Goal: Task Accomplishment & Management: Use online tool/utility

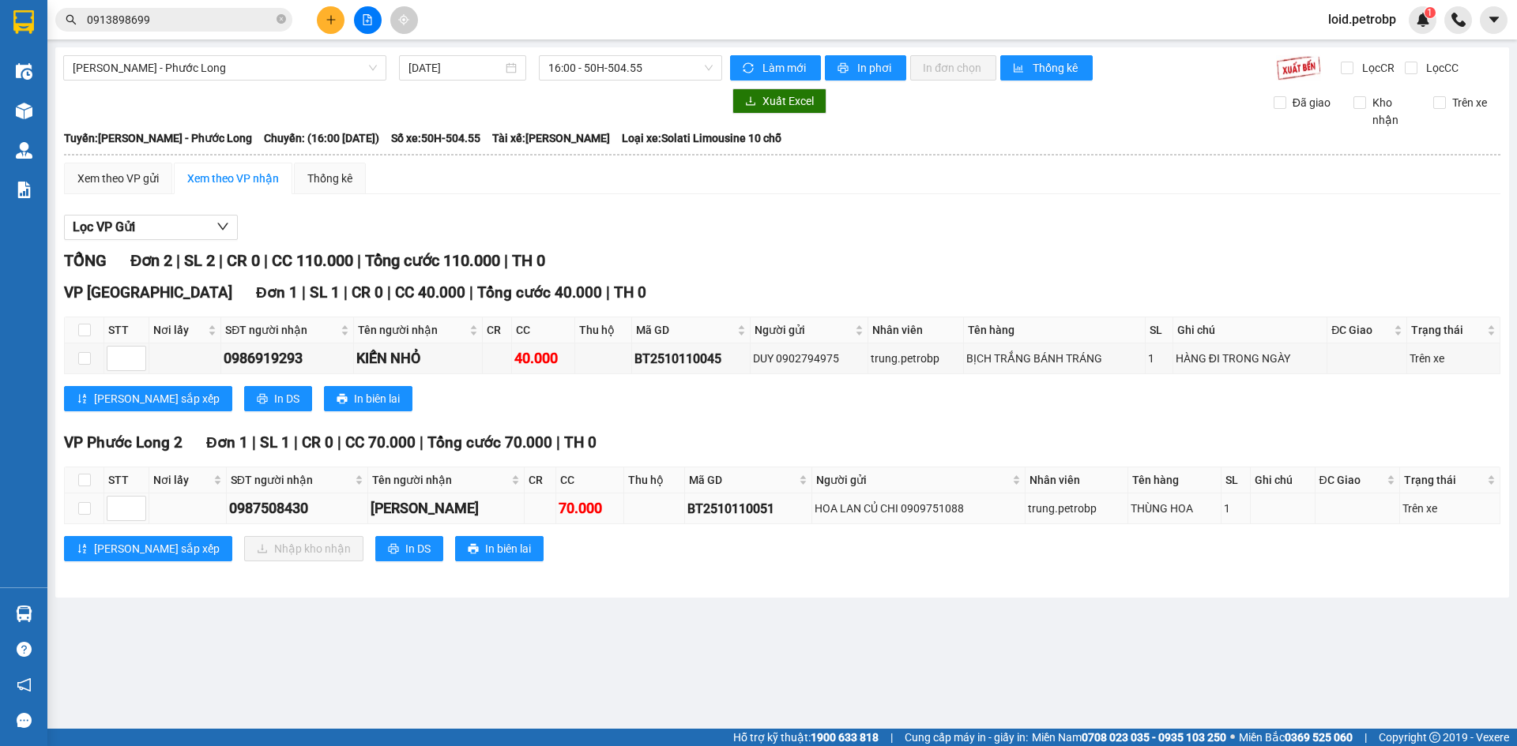
click at [279, 506] on div "0987508430" at bounding box center [297, 509] width 136 height 22
copy div "0987508430"
click at [84, 477] on input "checkbox" at bounding box center [84, 480] width 13 height 13
checkbox input "true"
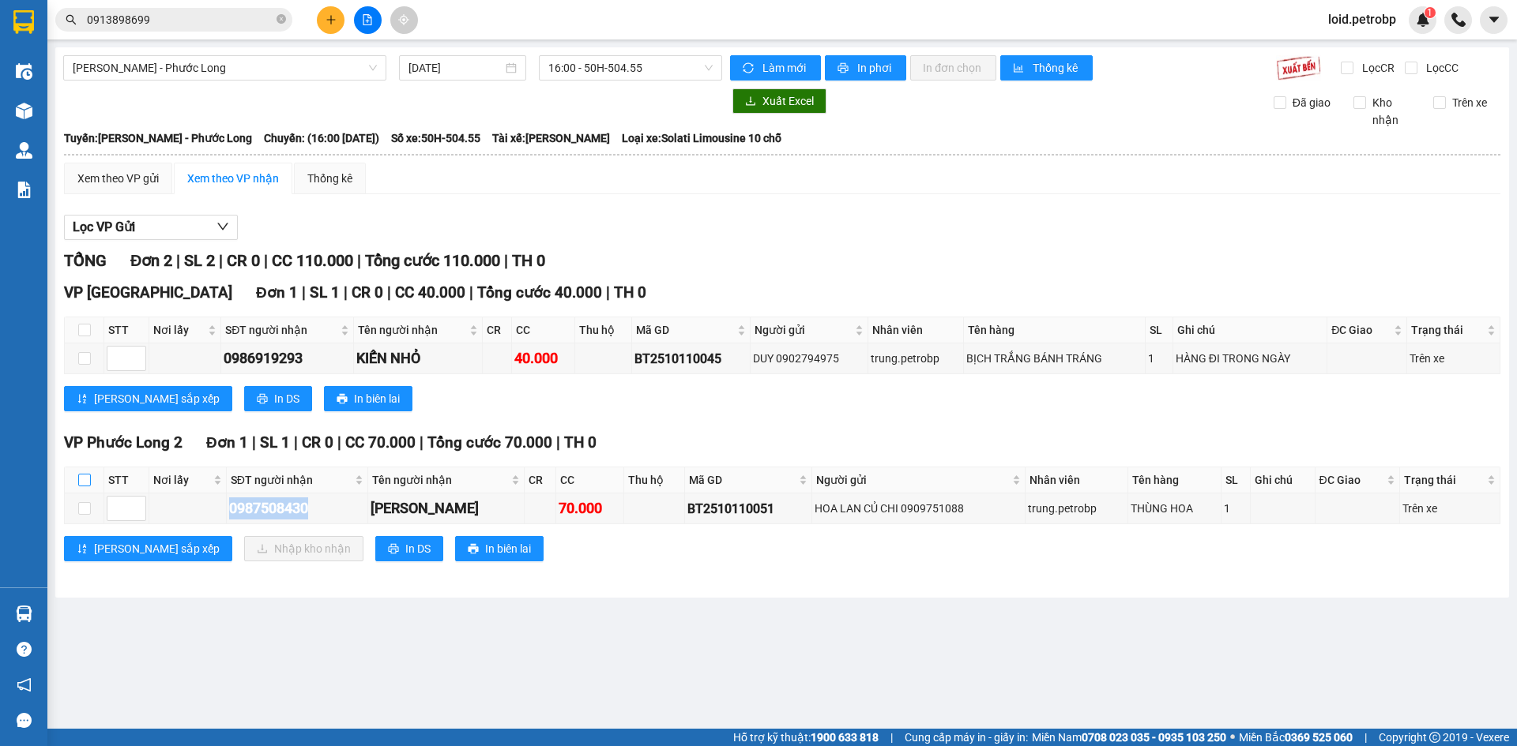
checkbox input "true"
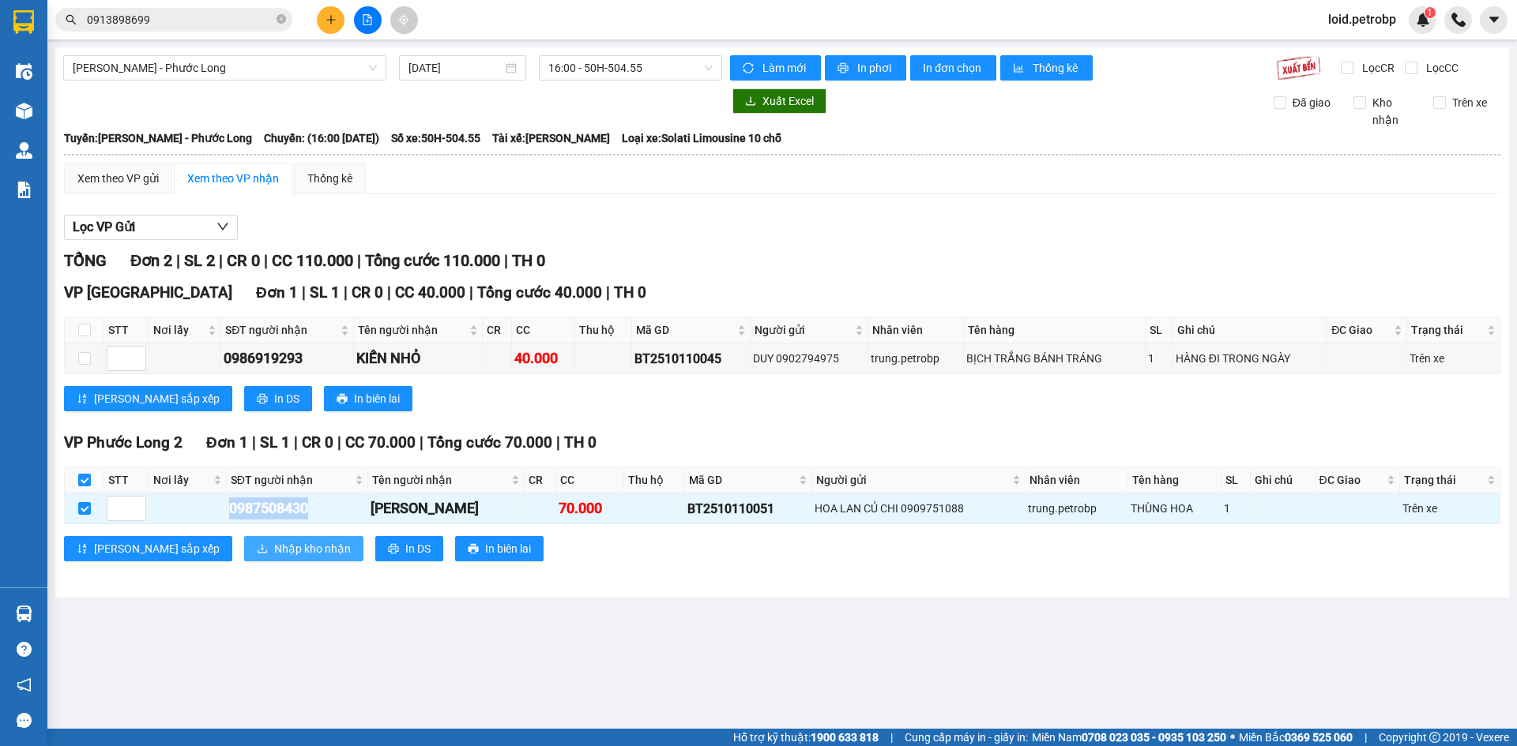
click at [274, 546] on span "Nhập kho nhận" at bounding box center [312, 548] width 77 height 17
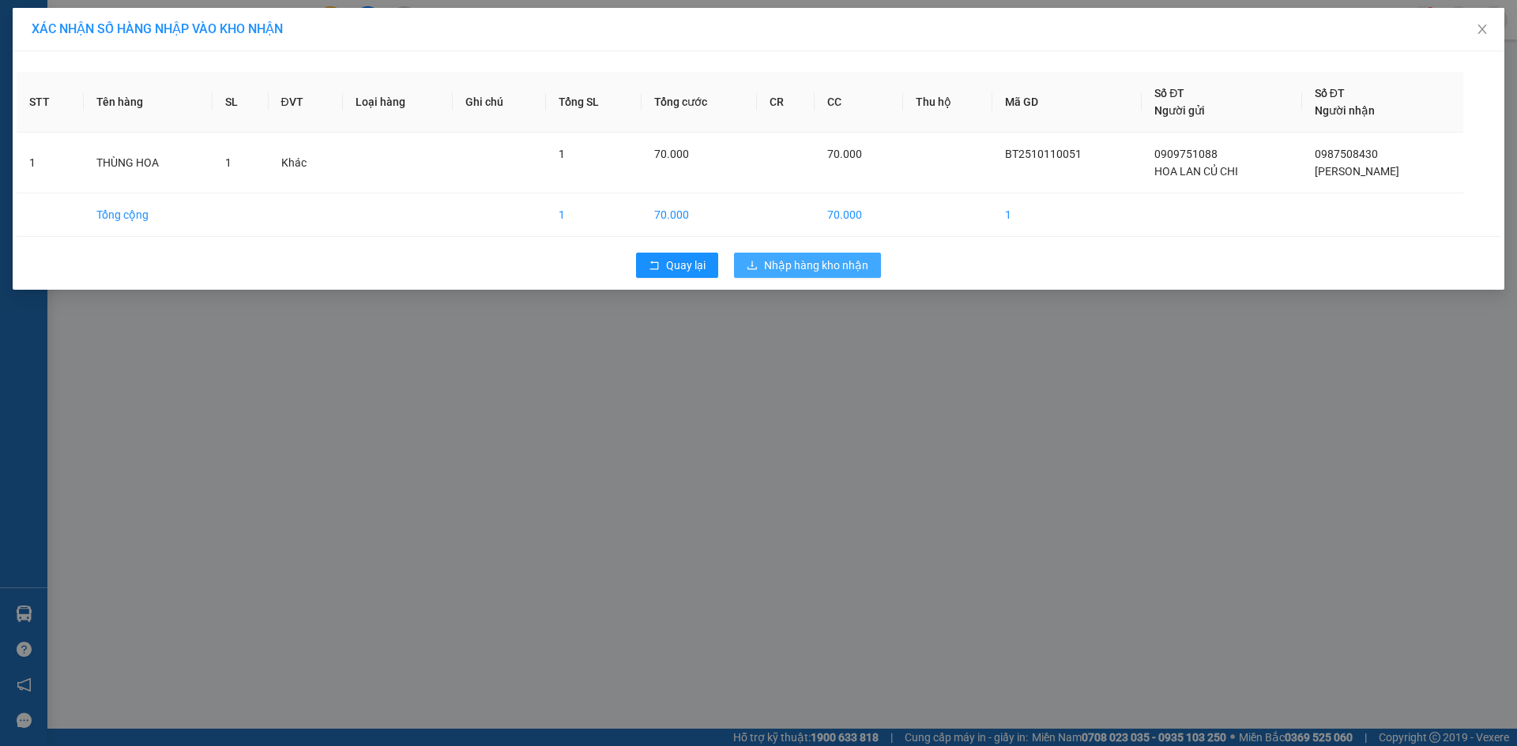
click at [807, 265] on span "Nhập hàng kho nhận" at bounding box center [816, 265] width 104 height 17
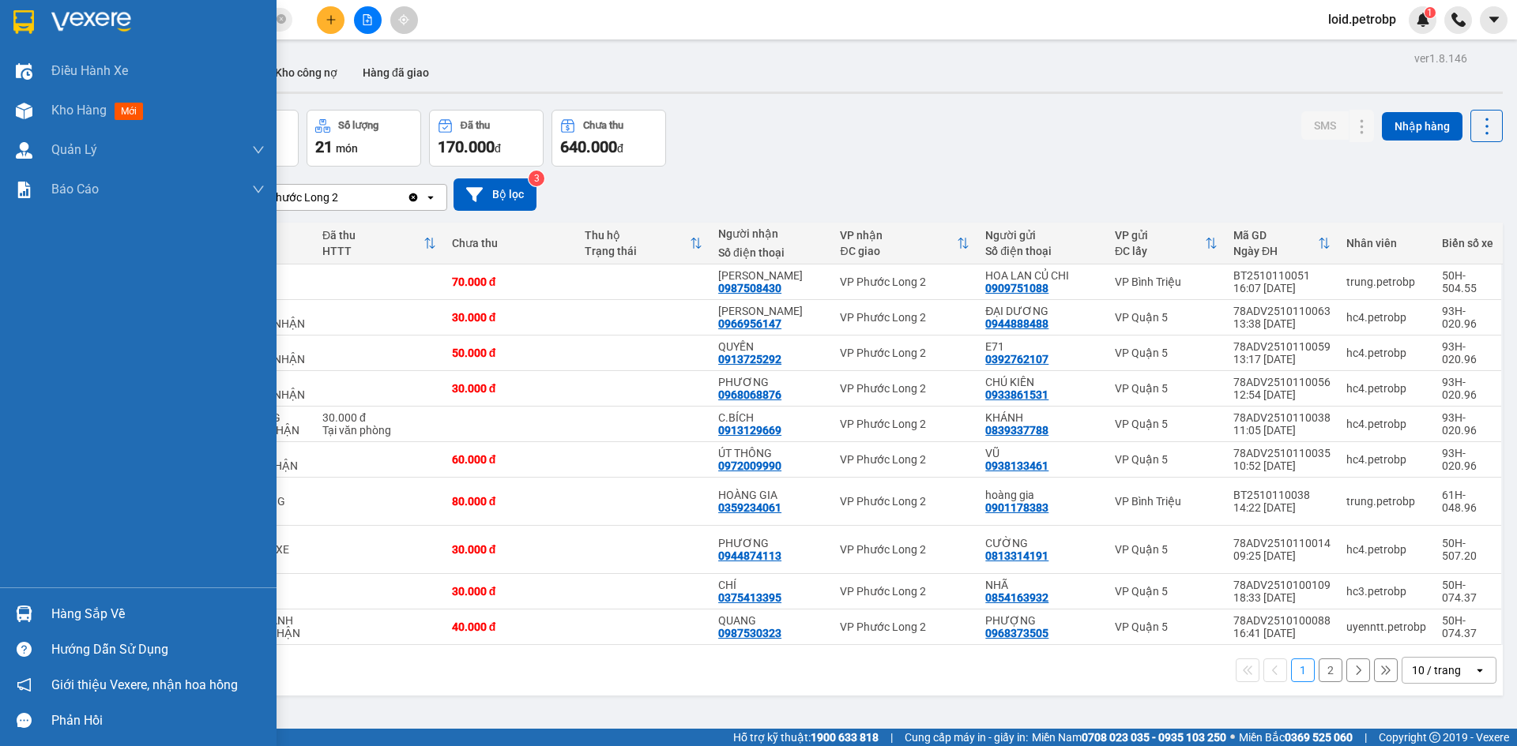
click at [58, 611] on div "Hàng sắp về" at bounding box center [157, 615] width 213 height 24
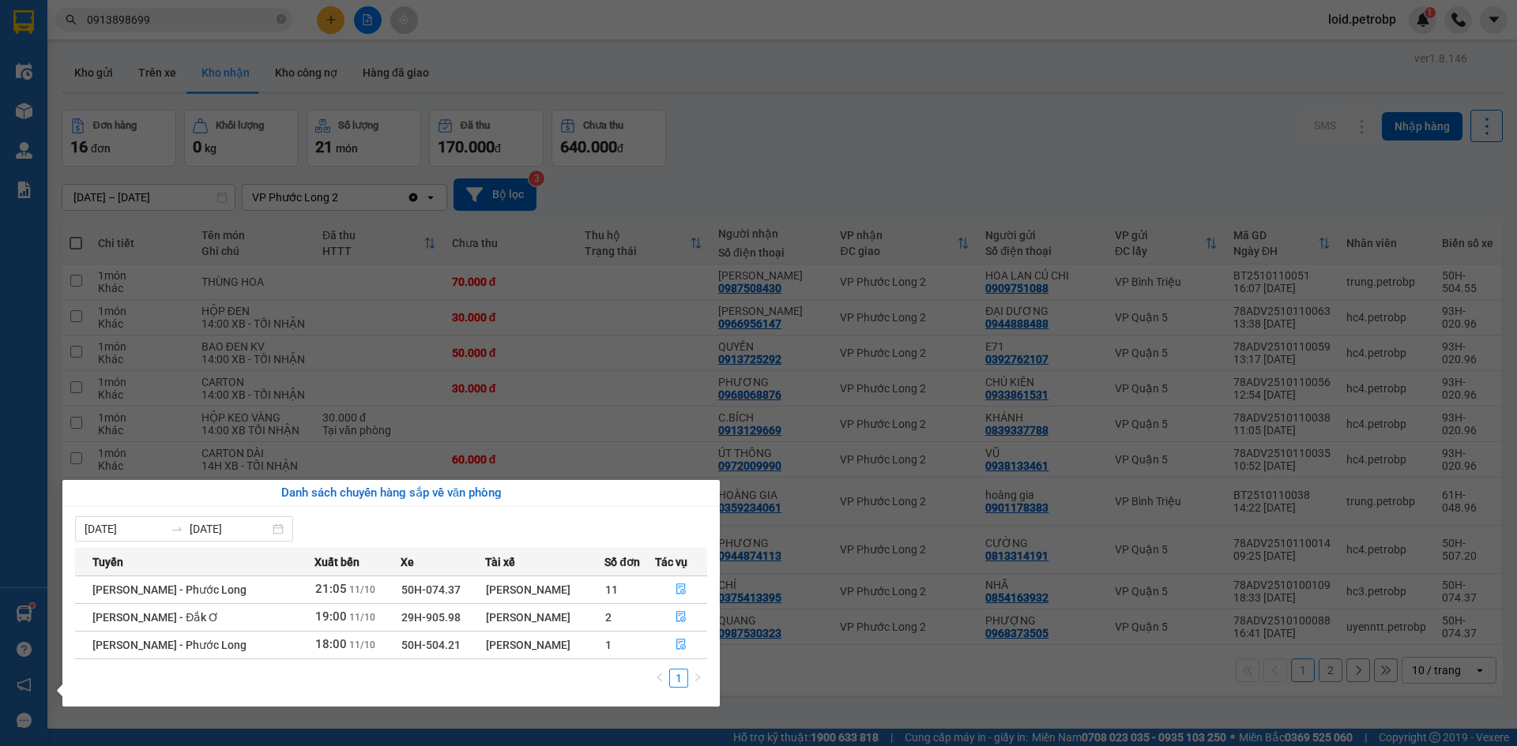
click at [657, 246] on section "Kết quả tìm kiếm ( 2 ) Bộ lọc Mã ĐH Trạng thái Món hàng Tổng cước Chưa cước Ngư…" at bounding box center [758, 373] width 1517 height 746
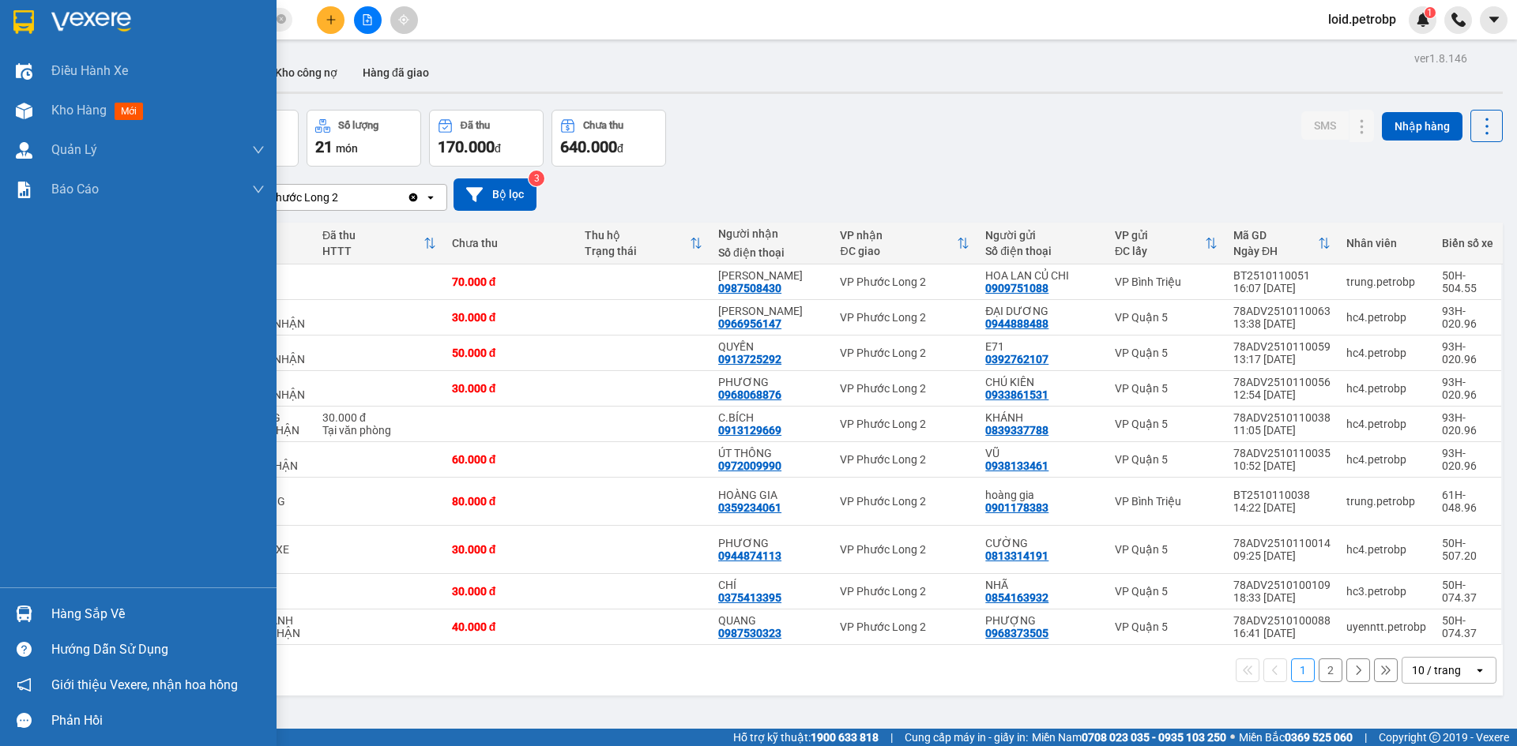
click at [86, 609] on div "Hàng sắp về" at bounding box center [157, 615] width 213 height 24
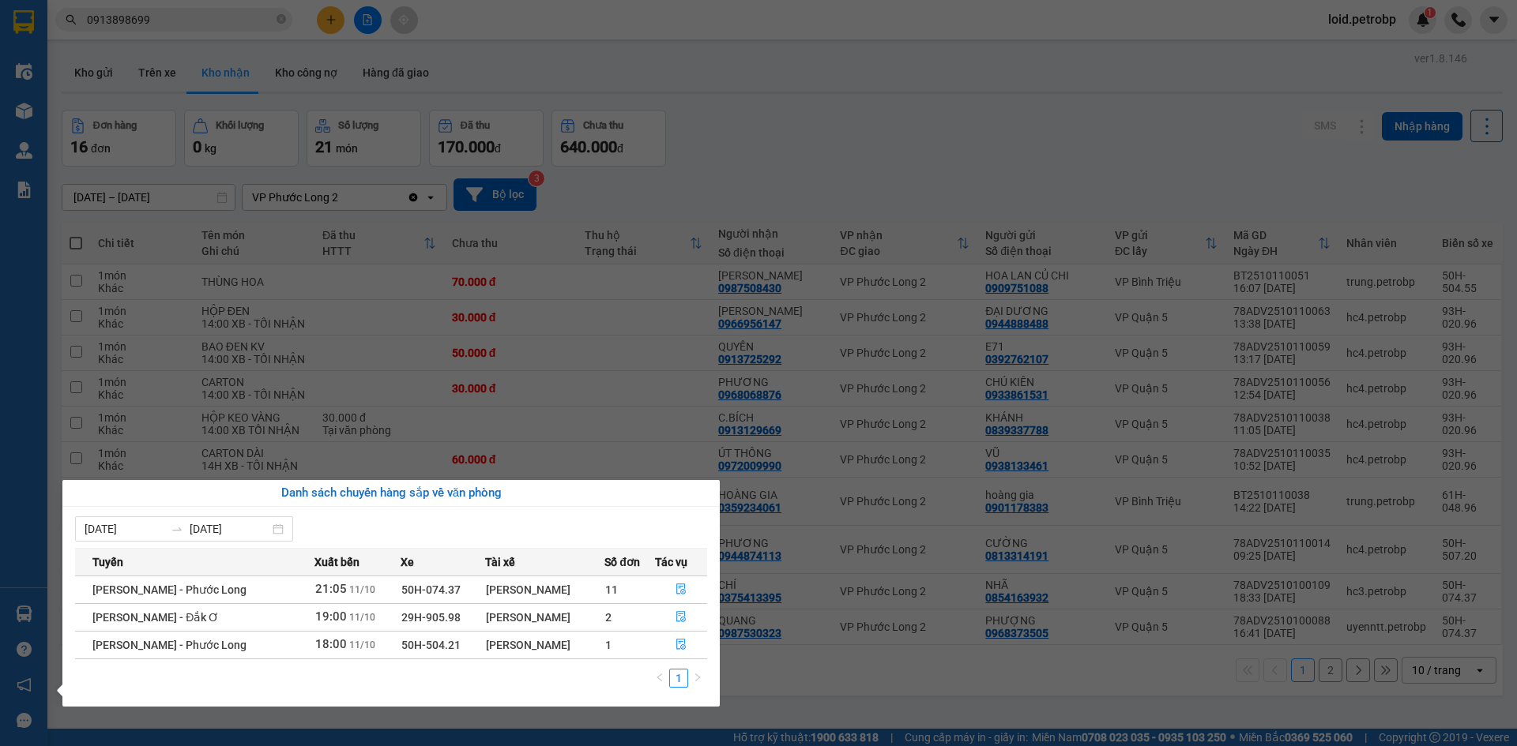
click at [633, 408] on section "Kết quả tìm kiếm ( 2 ) Bộ lọc Mã ĐH Trạng thái Món hàng Tổng cước Chưa cước Ngư…" at bounding box center [758, 373] width 1517 height 746
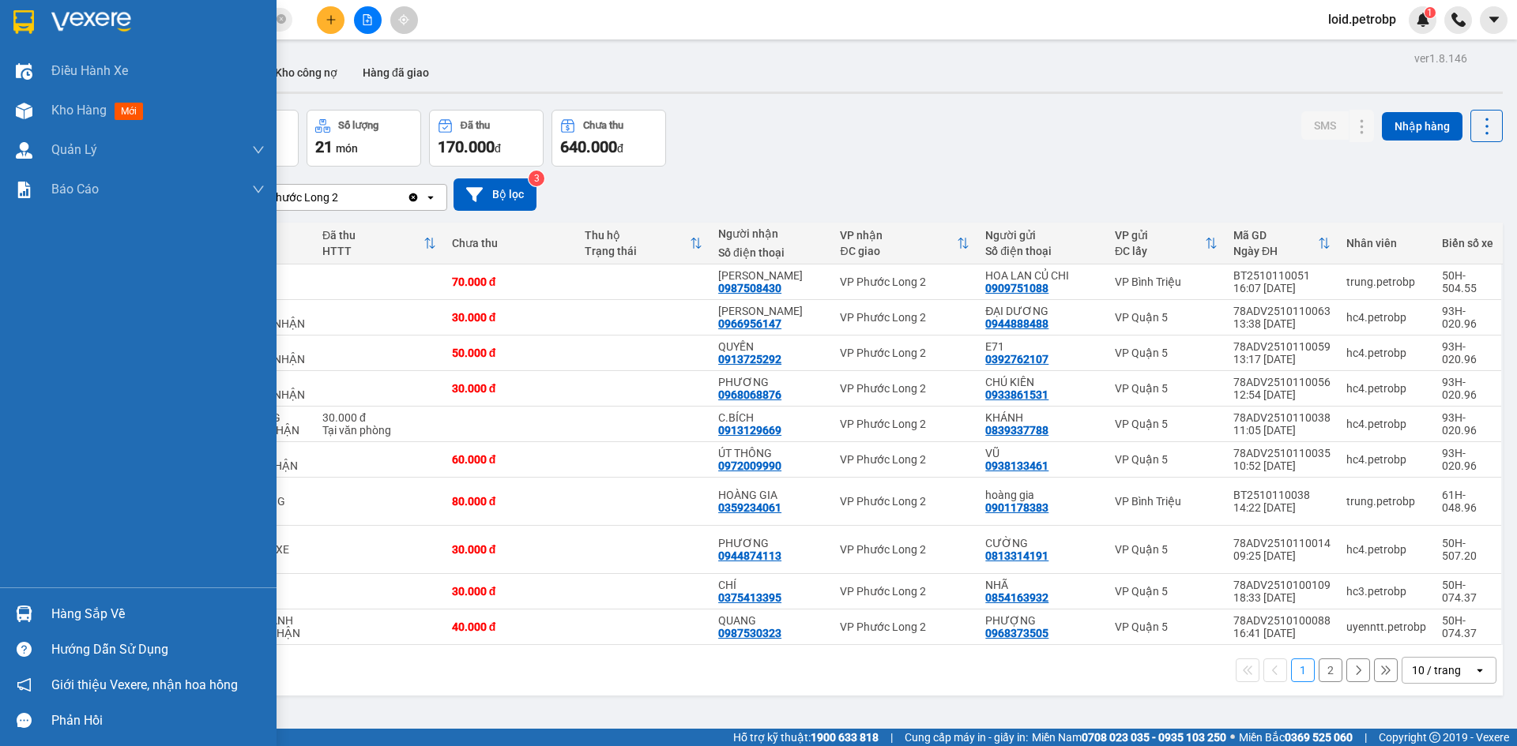
click at [59, 613] on div "Hàng sắp về" at bounding box center [157, 615] width 213 height 24
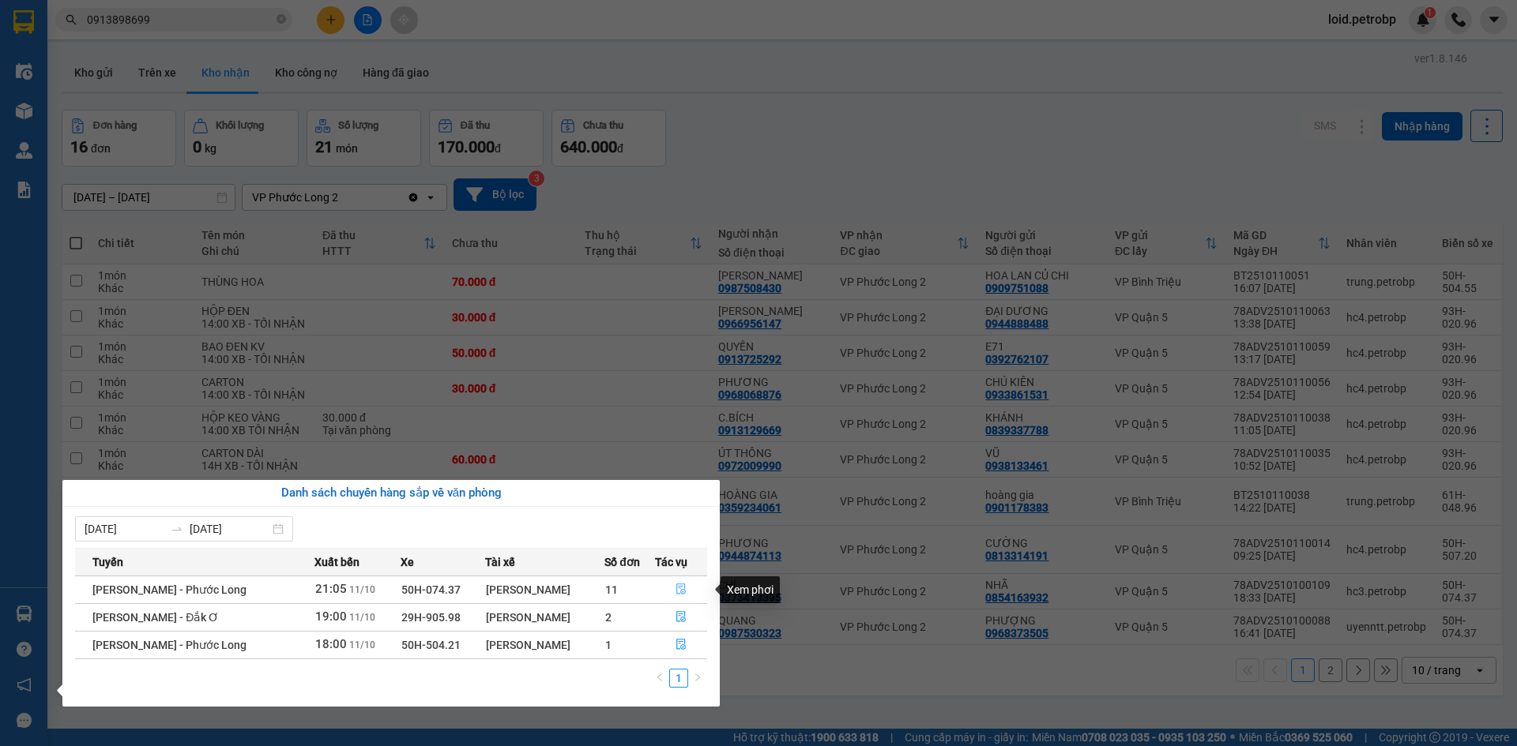
click at [684, 591] on icon "file-done" at bounding box center [680, 590] width 9 height 11
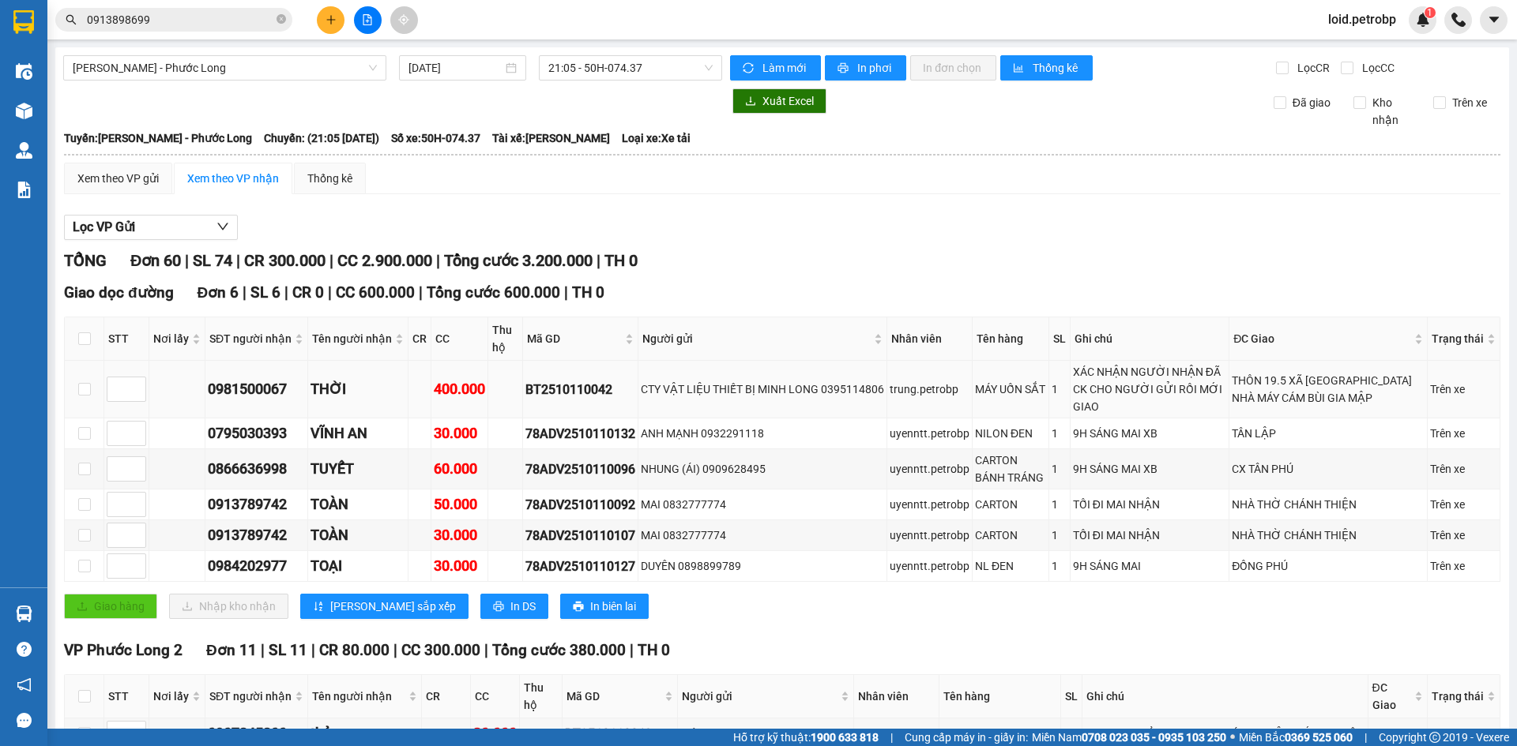
click at [575, 380] on div "BT2510110042" at bounding box center [580, 390] width 110 height 20
copy div "BT2510110042"
click at [591, 419] on td "78ADV2510110132" at bounding box center [580, 434] width 115 height 31
click at [590, 424] on div "78ADV2510110132" at bounding box center [580, 434] width 110 height 20
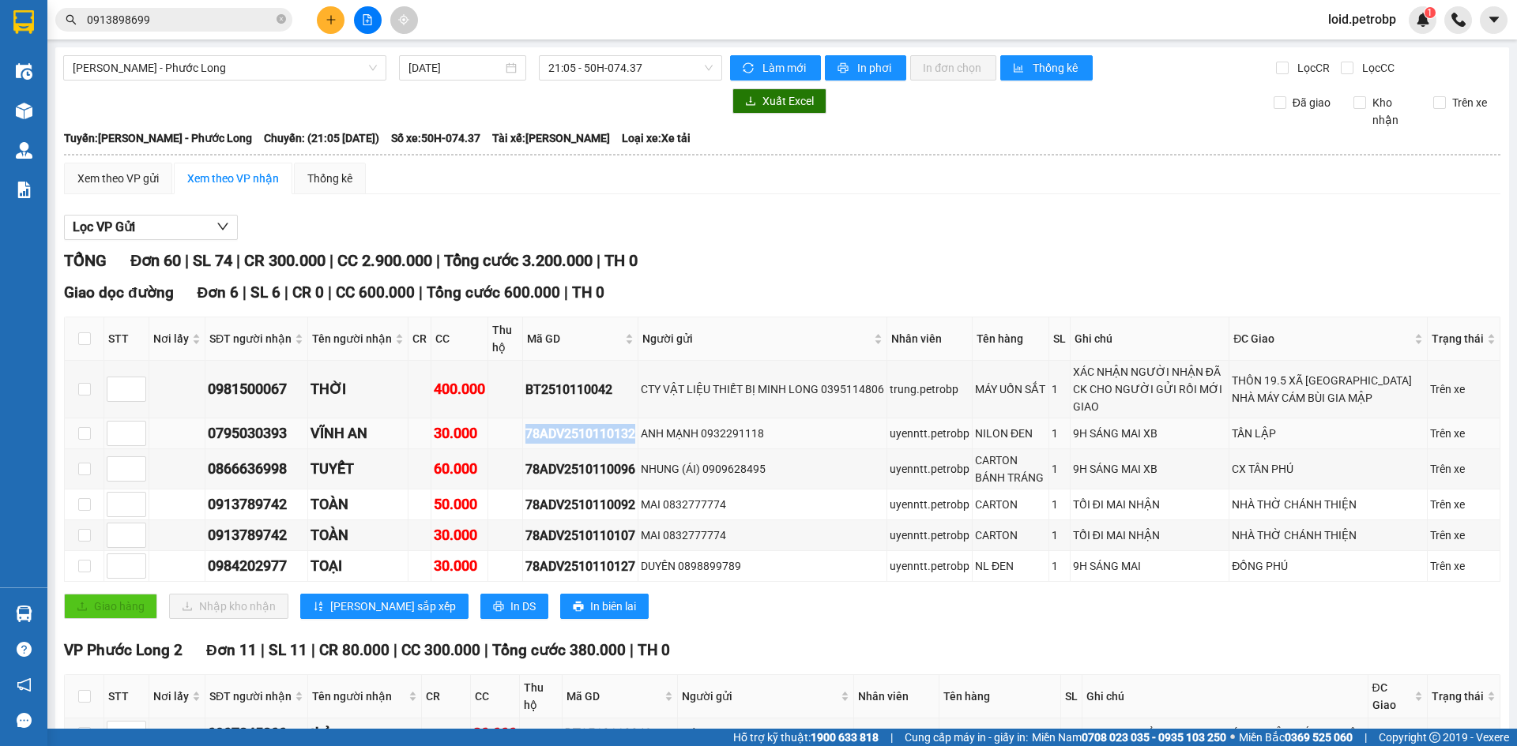
click at [590, 424] on div "78ADV2510110132" at bounding box center [580, 434] width 110 height 20
click at [549, 460] on div "78ADV2510110096" at bounding box center [580, 470] width 110 height 20
copy div "78ADV2510110096"
click at [560, 495] on div "78ADV2510110092" at bounding box center [580, 505] width 110 height 20
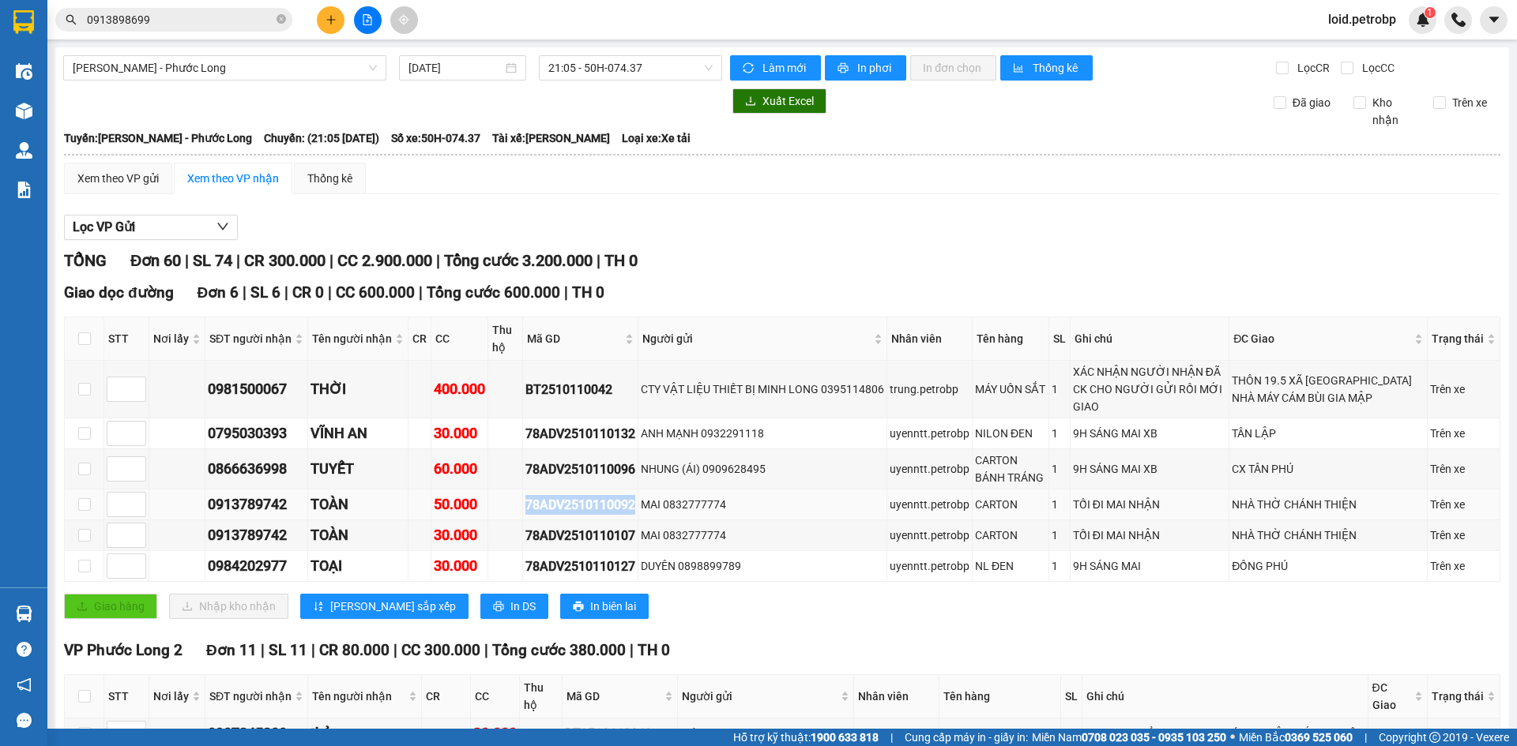
click at [560, 495] on div "78ADV2510110092" at bounding box center [580, 505] width 110 height 20
copy div "78ADV2510110092"
click at [596, 526] on div "78ADV2510110107" at bounding box center [580, 536] width 110 height 20
copy div "78ADV2510110107"
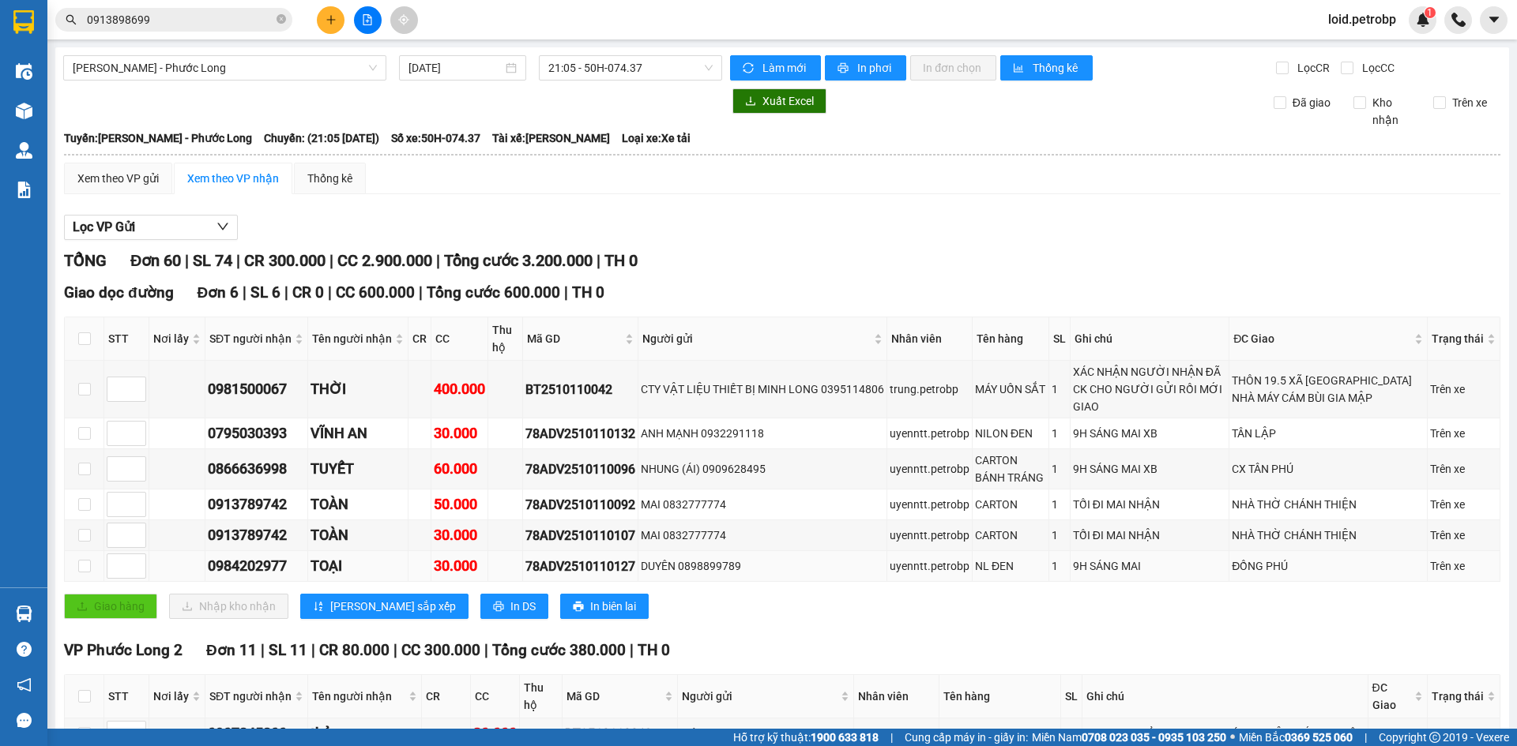
click at [583, 557] on div "78ADV2510110127" at bounding box center [580, 567] width 110 height 20
copy div "78ADV2510110127"
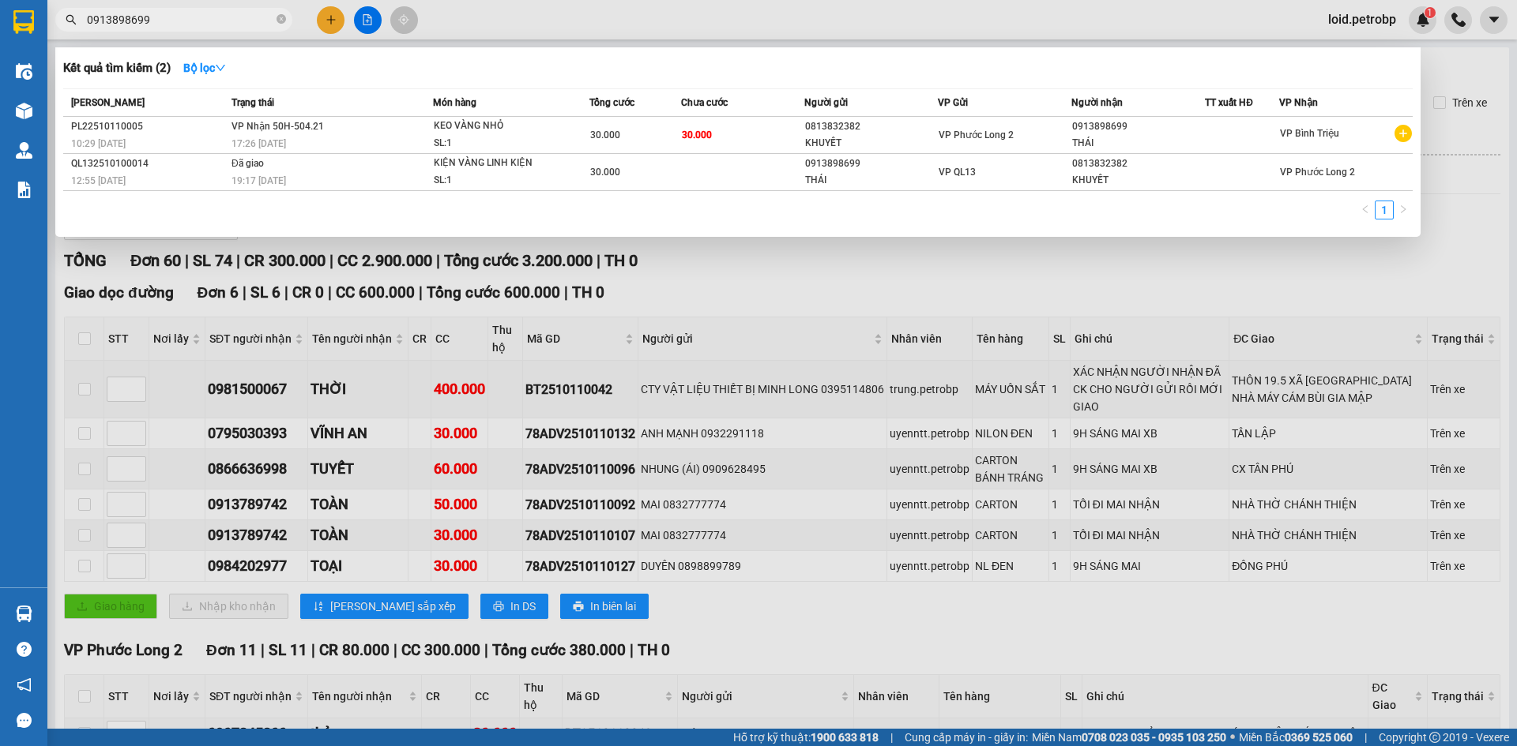
click at [165, 13] on input "0913898699" at bounding box center [180, 19] width 186 height 17
click at [162, 13] on input "0913898699" at bounding box center [180, 19] width 186 height 17
click at [161, 13] on input "0913898699" at bounding box center [180, 19] width 186 height 17
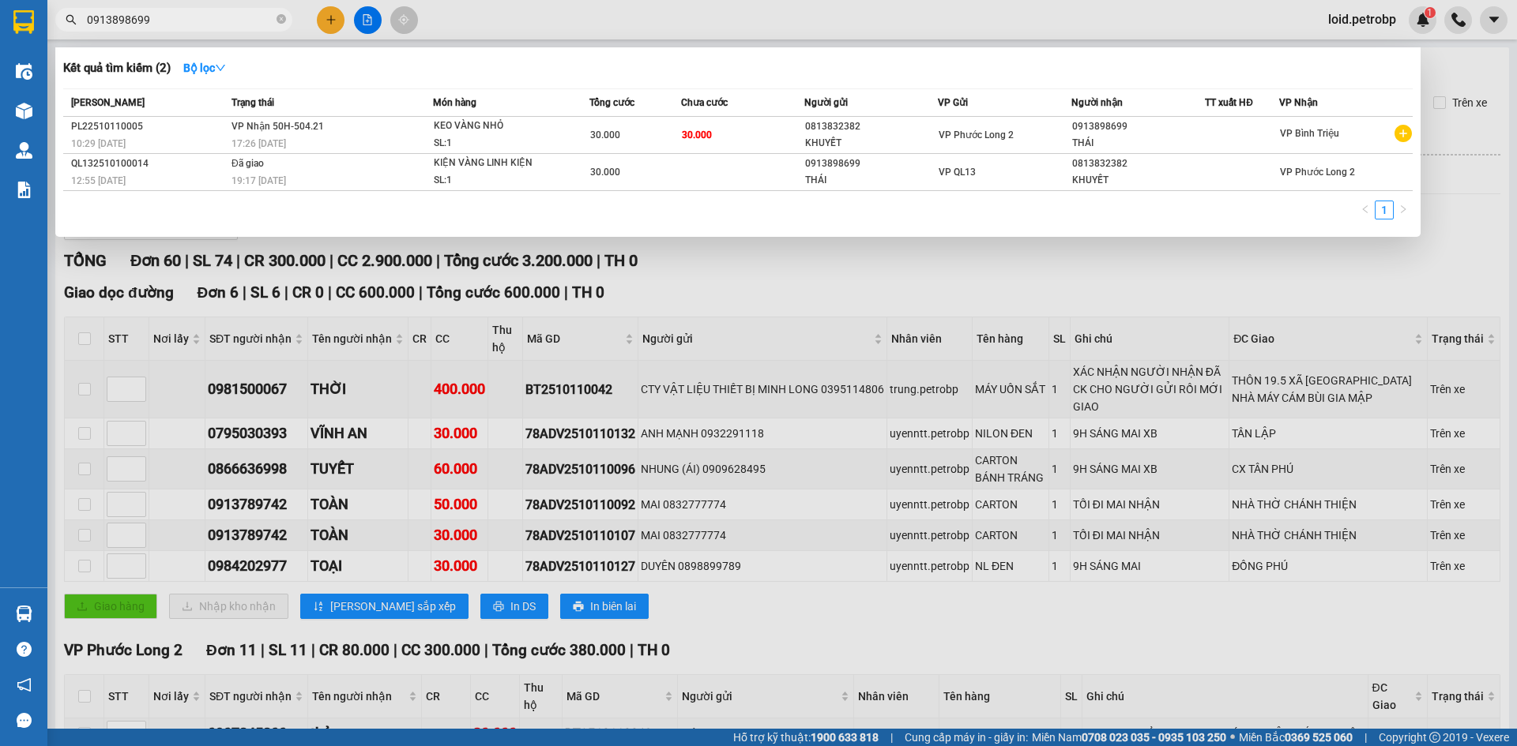
paste input "898893833"
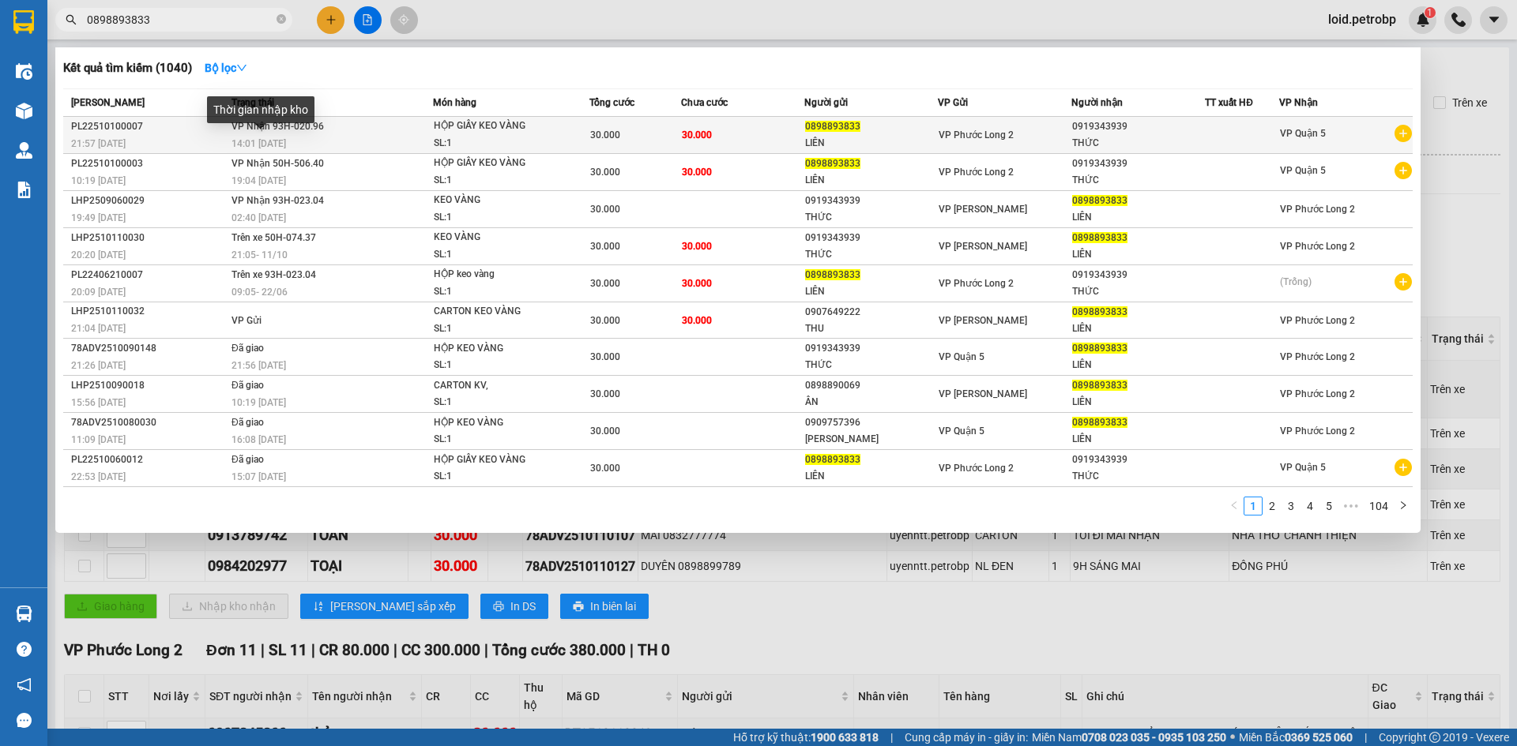
type input "0898893833"
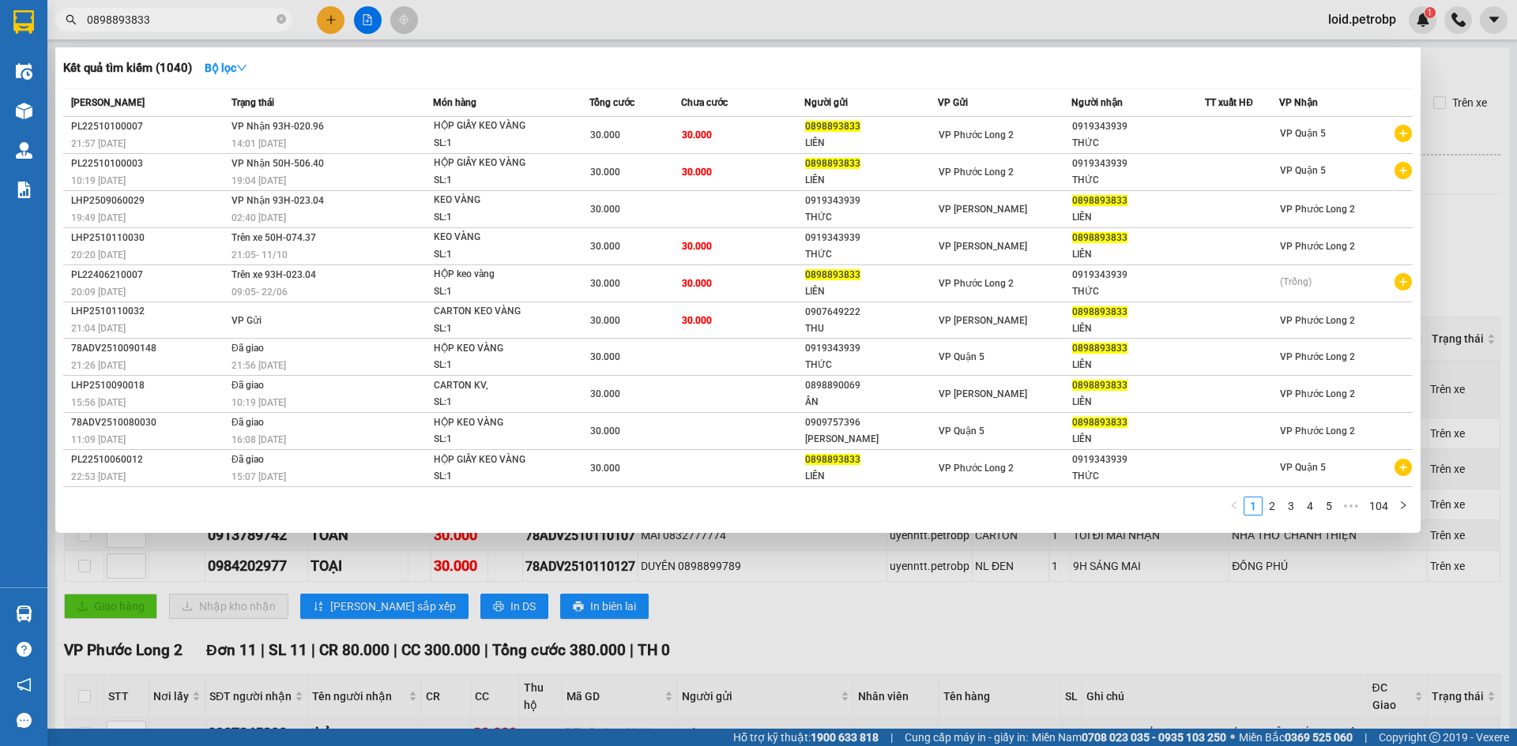
click at [1134, 10] on div at bounding box center [758, 373] width 1517 height 746
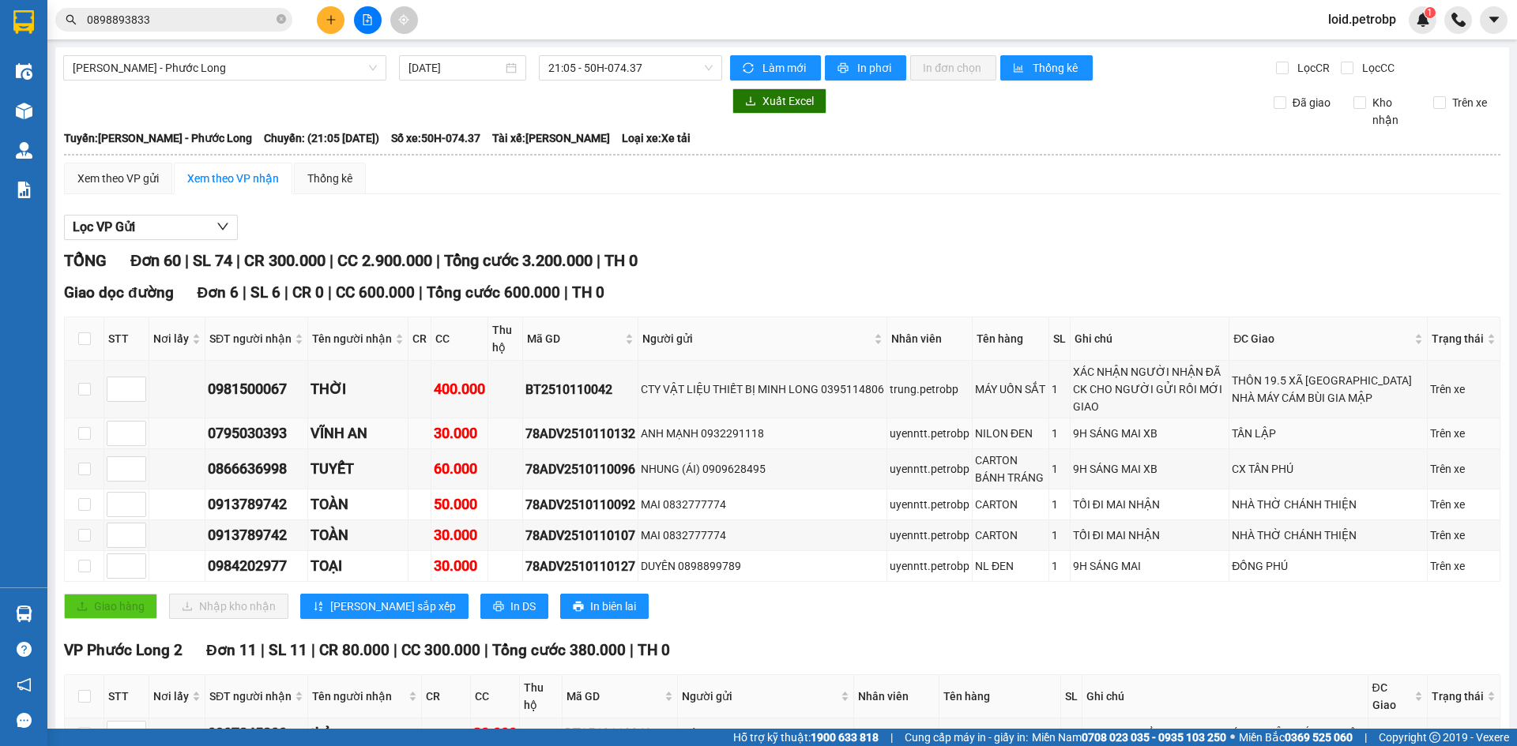
click at [545, 424] on div "78ADV2510110132" at bounding box center [580, 434] width 110 height 20
copy div "78ADV2510110132"
click at [561, 460] on div "78ADV2510110096" at bounding box center [580, 470] width 110 height 20
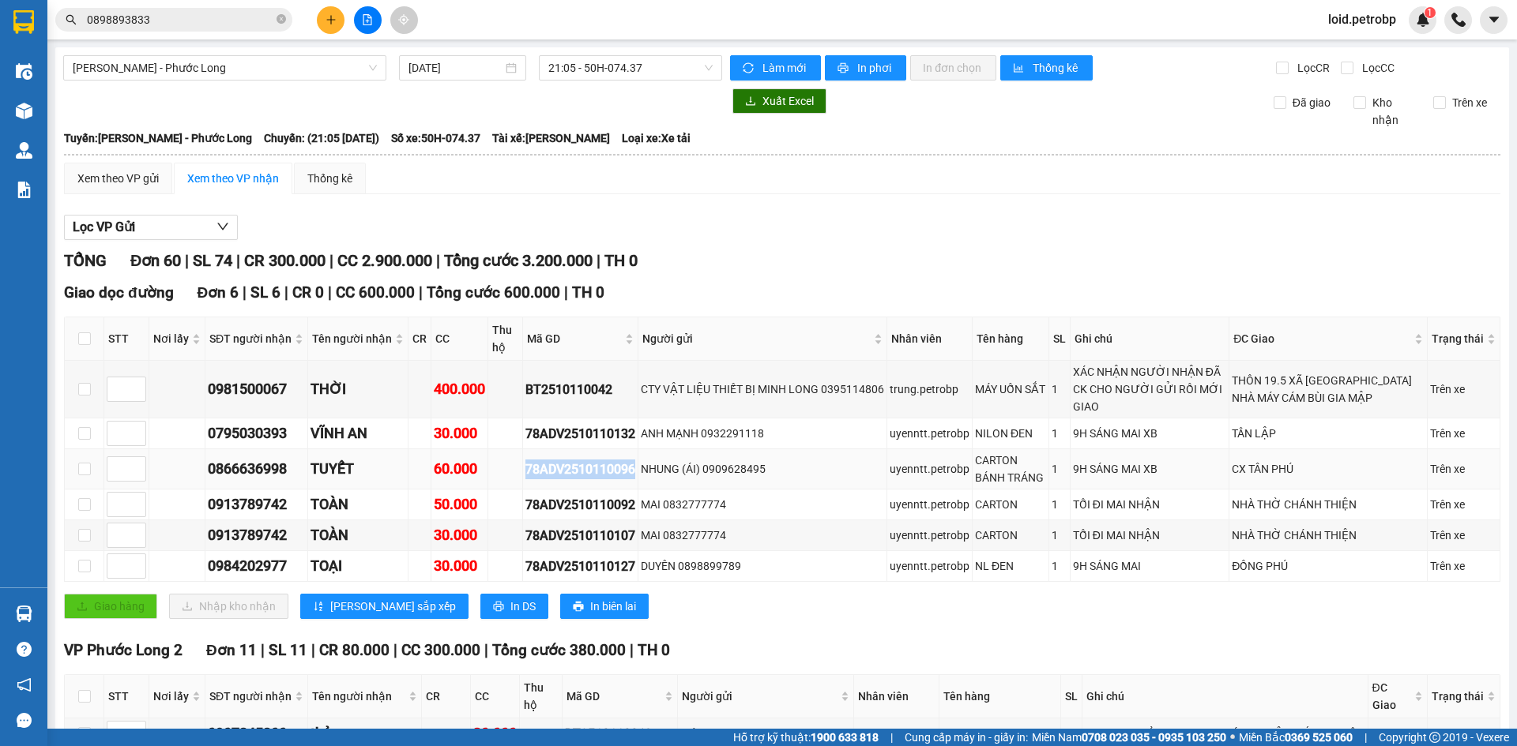
copy div "78ADV2510110096"
click at [584, 495] on div "78ADV2510110092" at bounding box center [580, 505] width 110 height 20
copy div "78ADV2510110092"
click at [556, 521] on td "78ADV2510110107" at bounding box center [580, 536] width 115 height 31
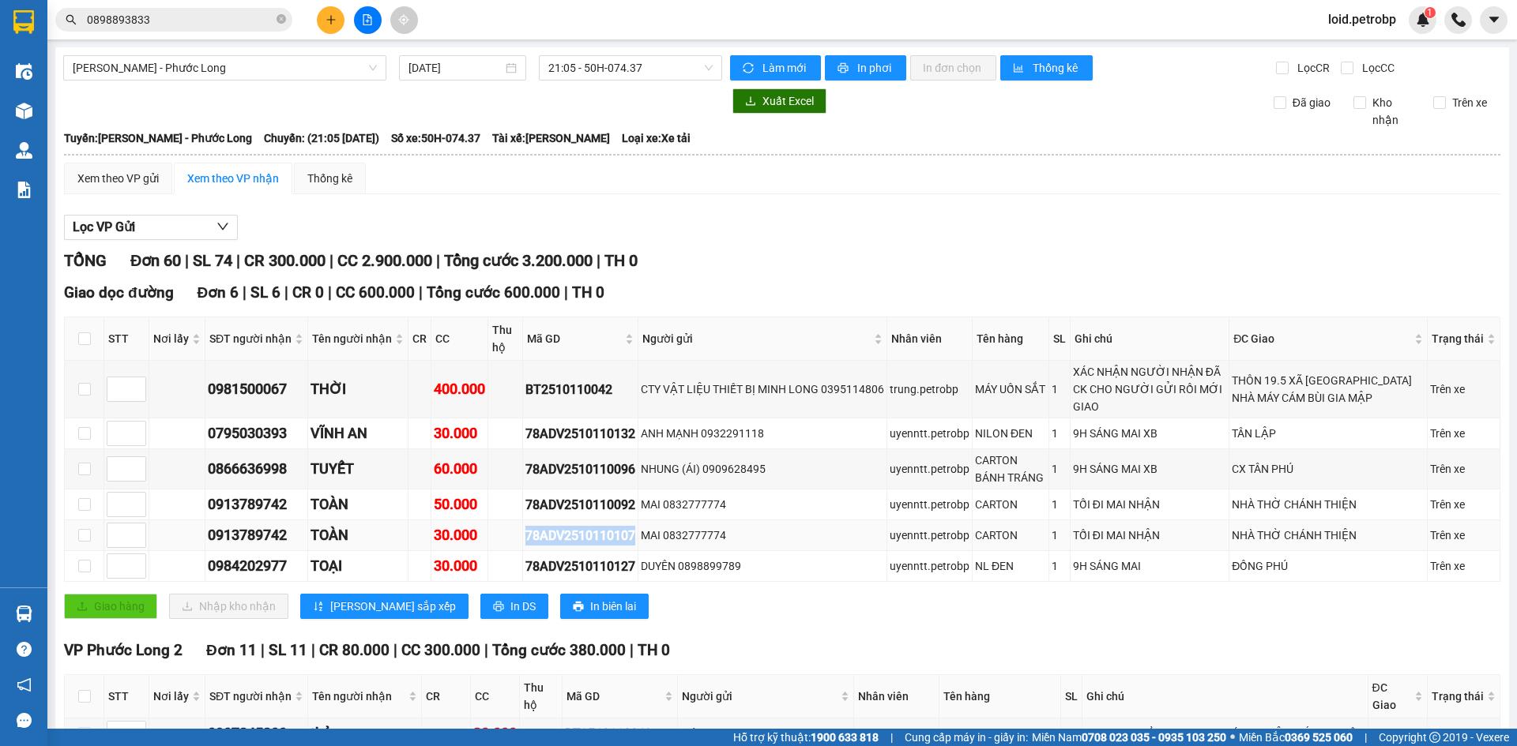
click at [556, 521] on td "78ADV2510110107" at bounding box center [580, 536] width 115 height 31
copy div "78ADV2510110107"
click at [579, 557] on div "78ADV2510110127" at bounding box center [580, 567] width 110 height 20
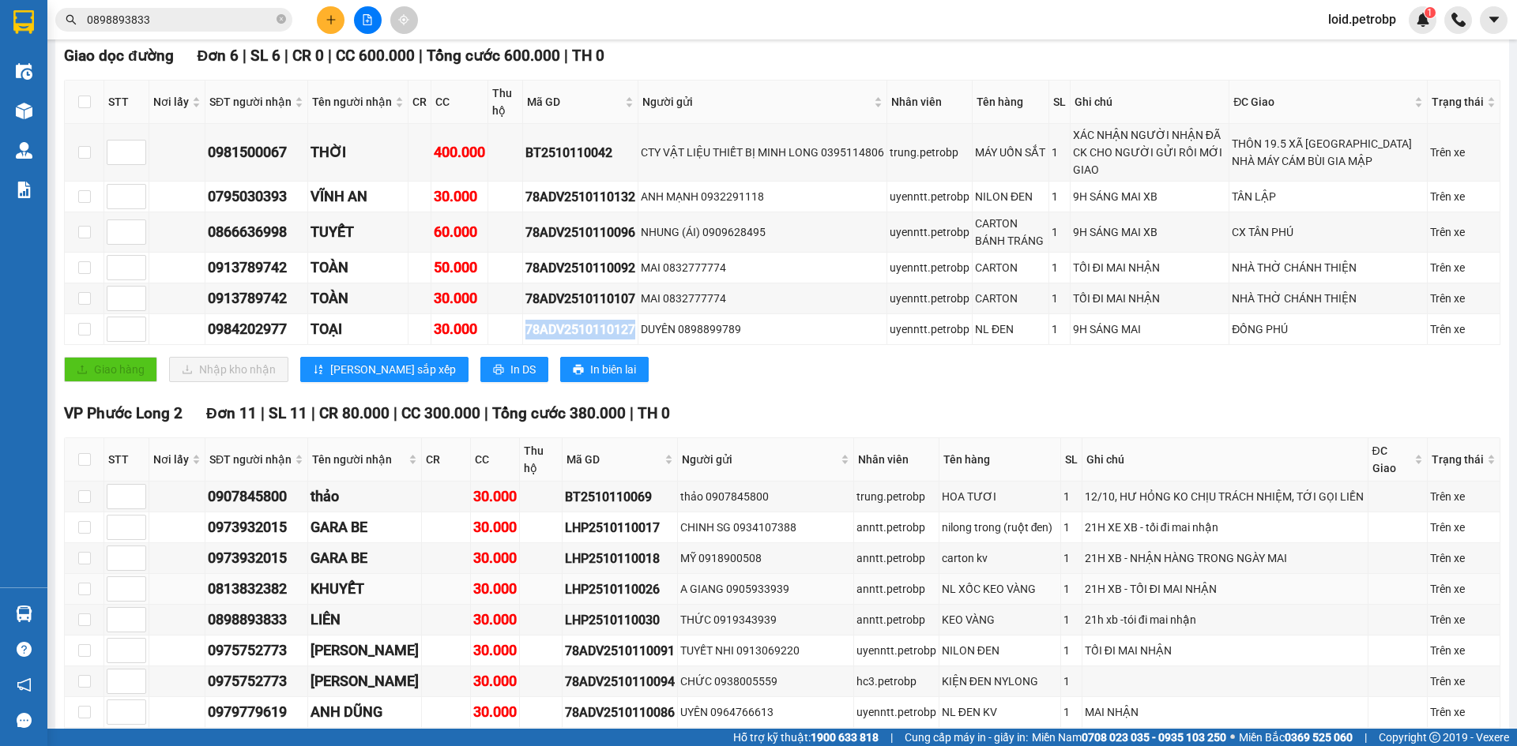
scroll to position [553, 0]
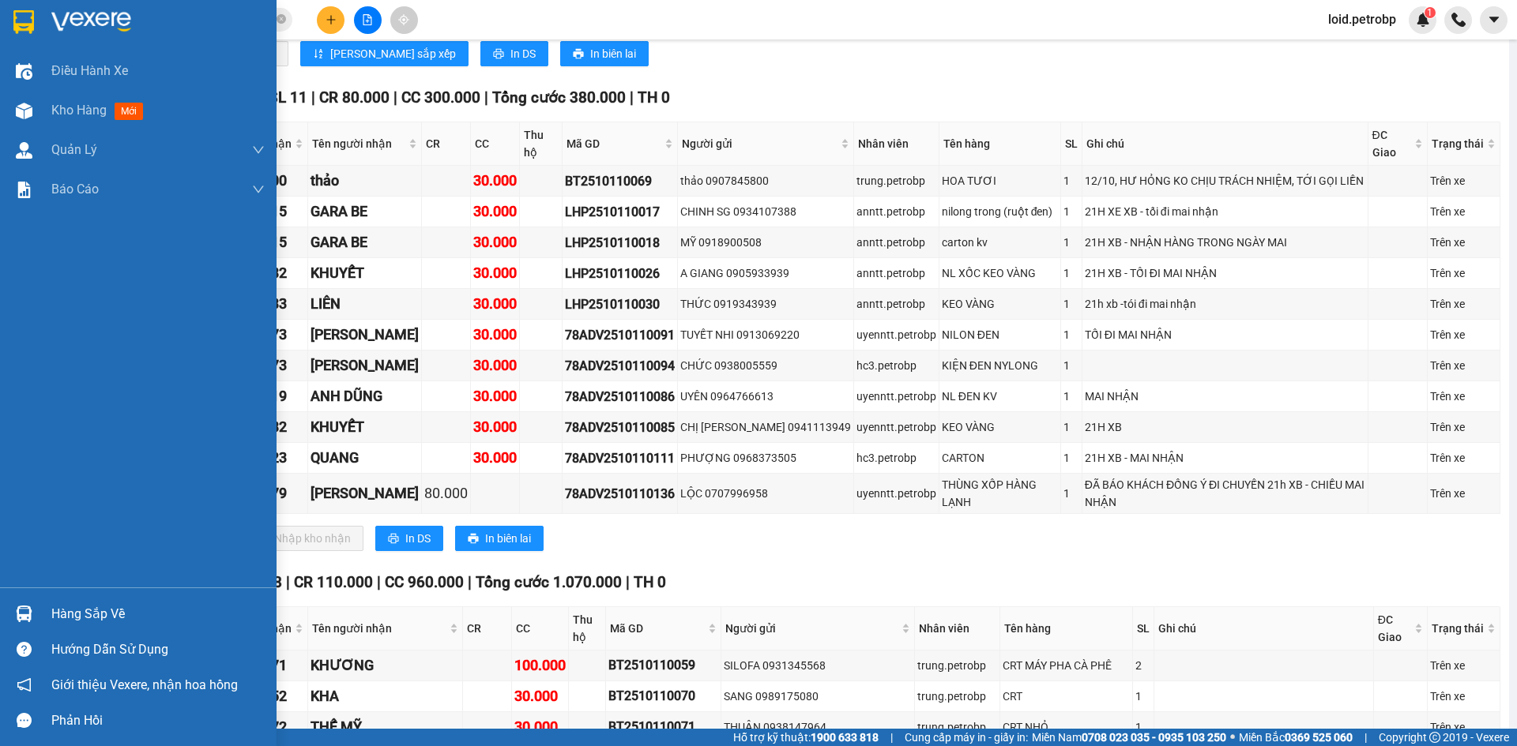
click at [85, 604] on div "Hàng sắp về" at bounding box center [157, 615] width 213 height 24
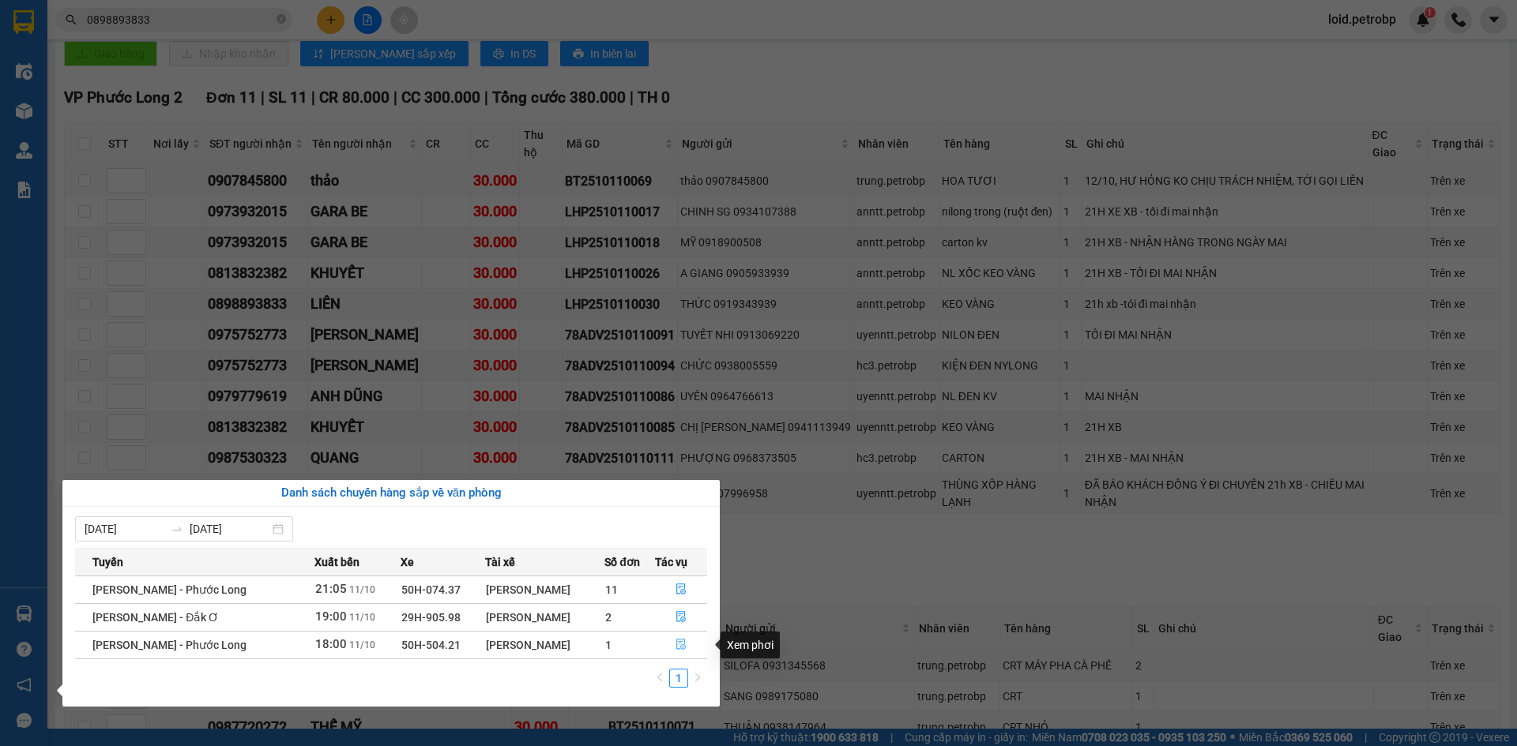
click at [677, 649] on icon "file-done" at bounding box center [680, 645] width 9 height 11
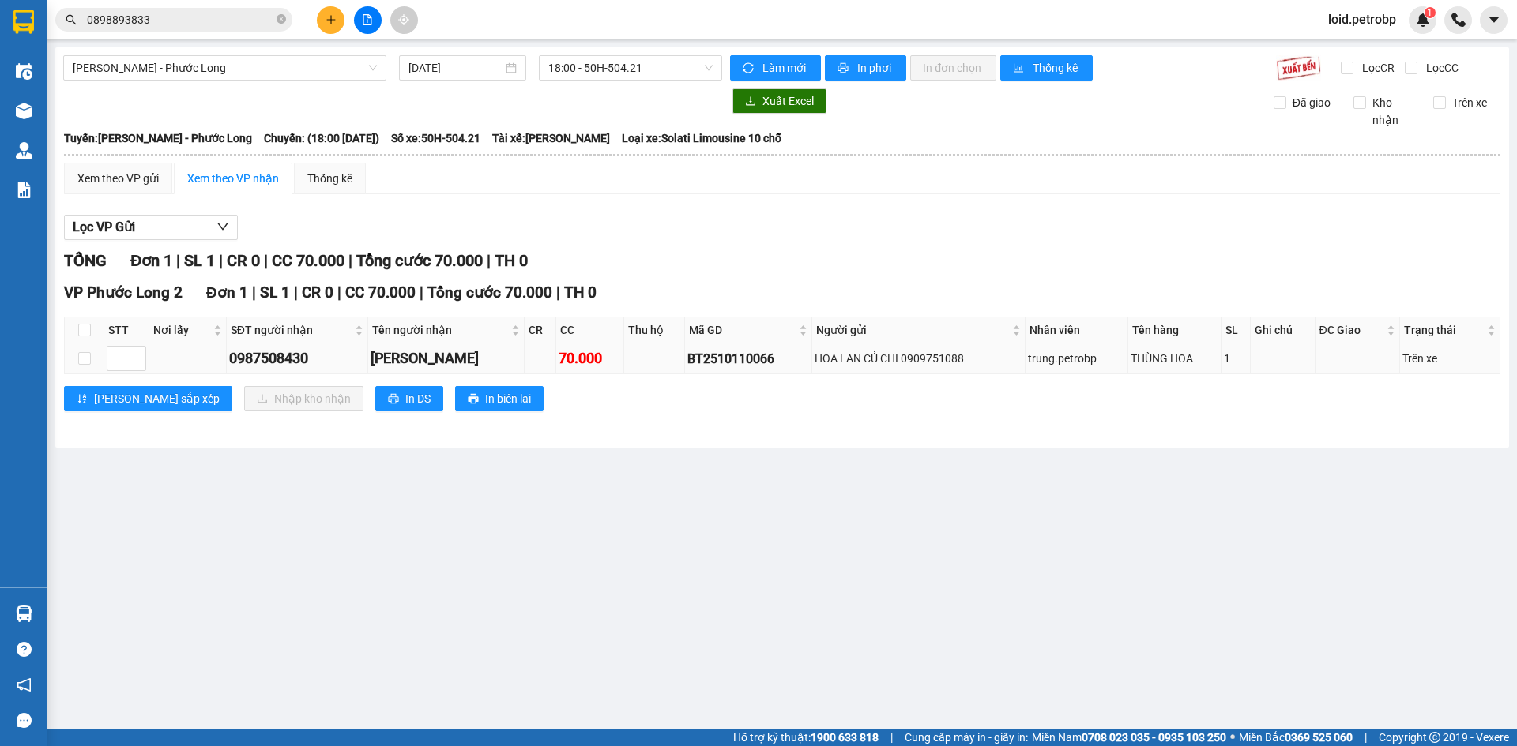
click at [285, 353] on div "0987508430" at bounding box center [297, 359] width 136 height 22
click at [83, 329] on input "checkbox" at bounding box center [84, 330] width 13 height 13
checkbox input "true"
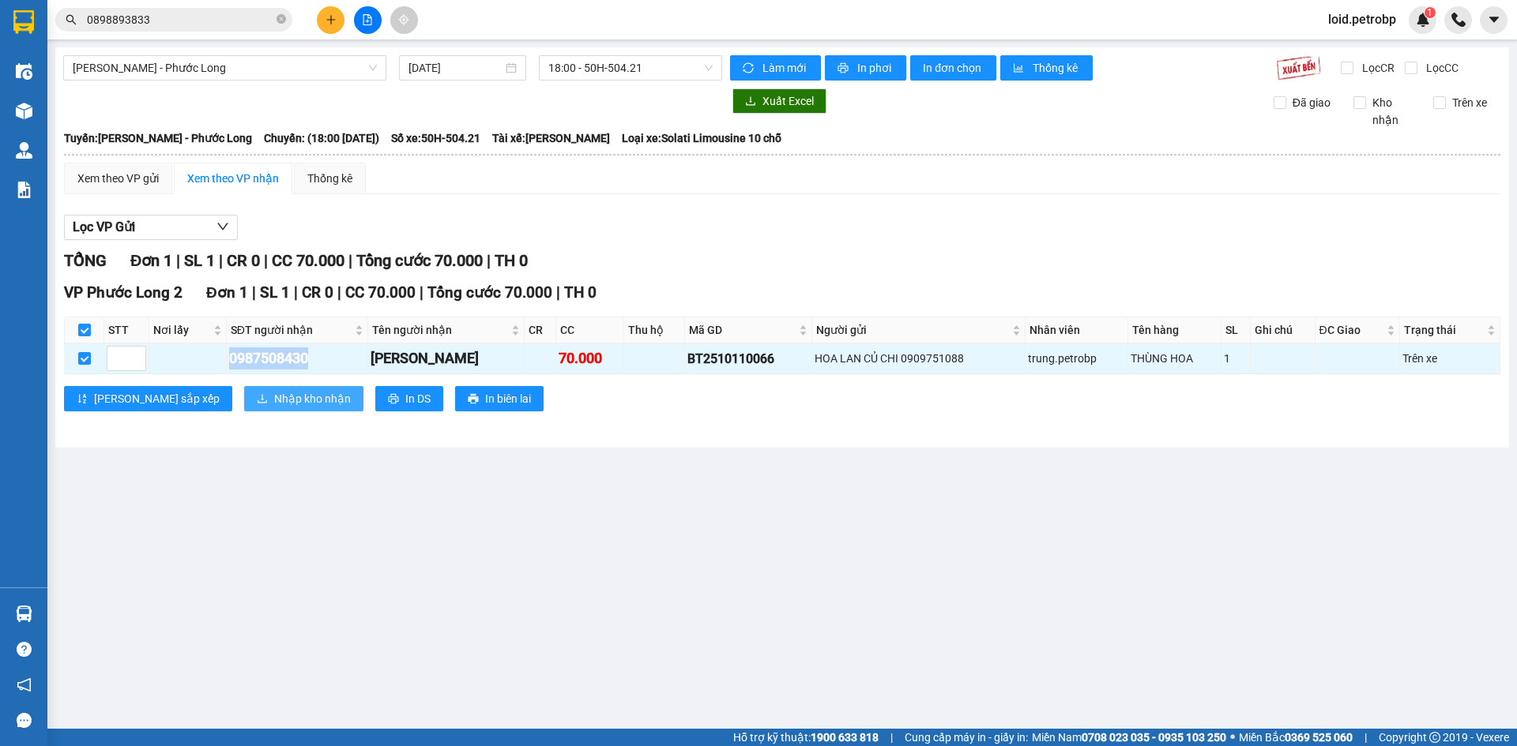
click at [274, 401] on span "Nhập kho nhận" at bounding box center [312, 398] width 77 height 17
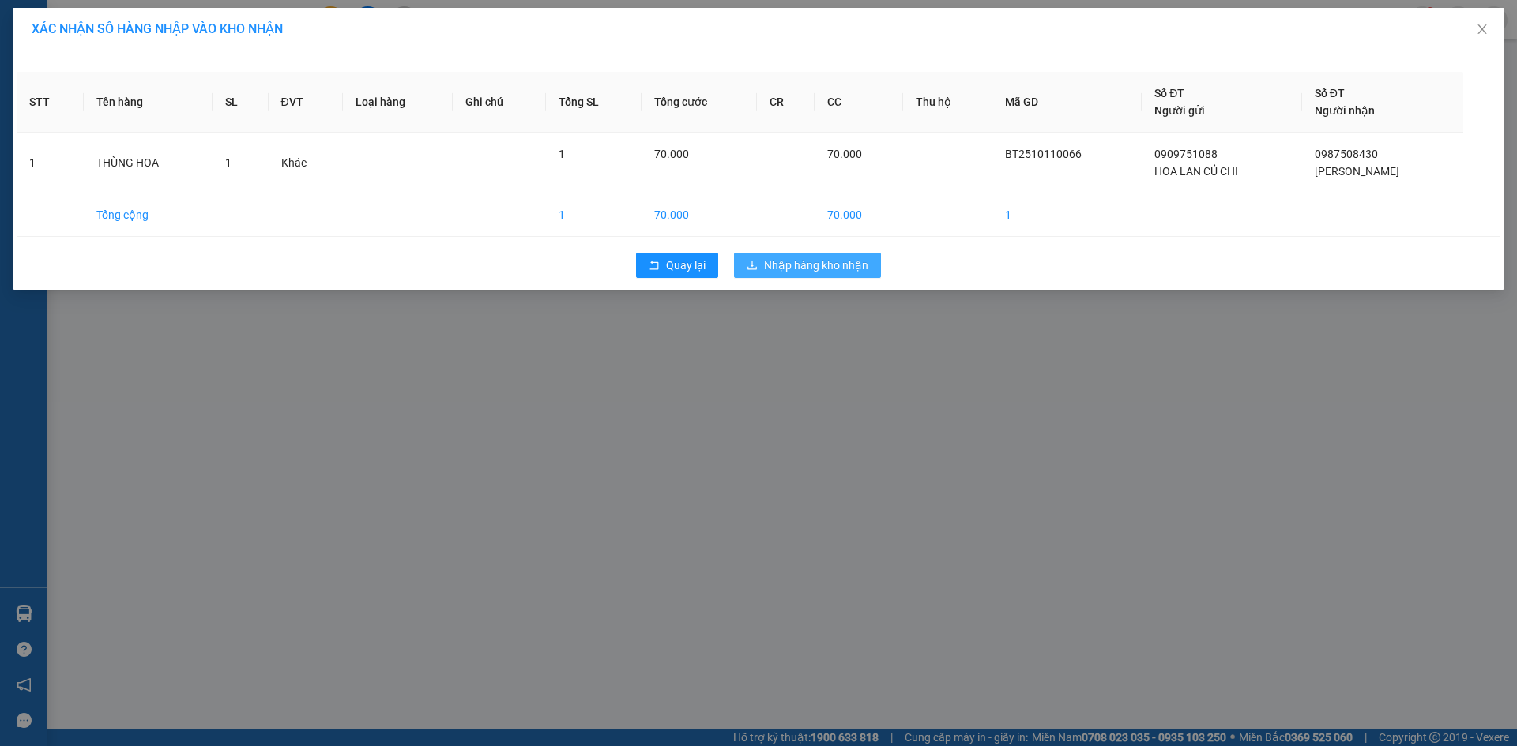
click at [816, 269] on span "Nhập hàng kho nhận" at bounding box center [816, 265] width 104 height 17
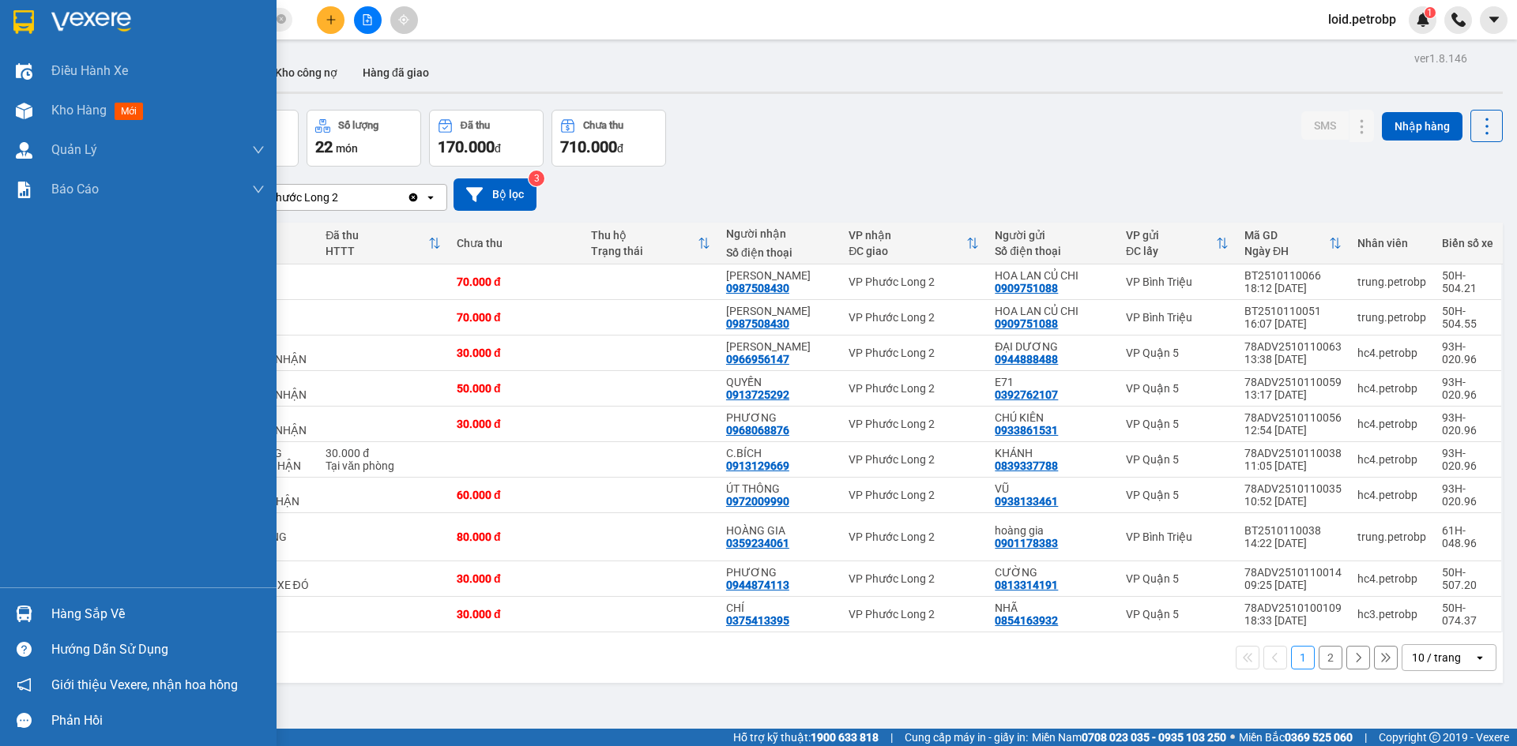
click at [86, 610] on div "Hàng sắp về" at bounding box center [157, 615] width 213 height 24
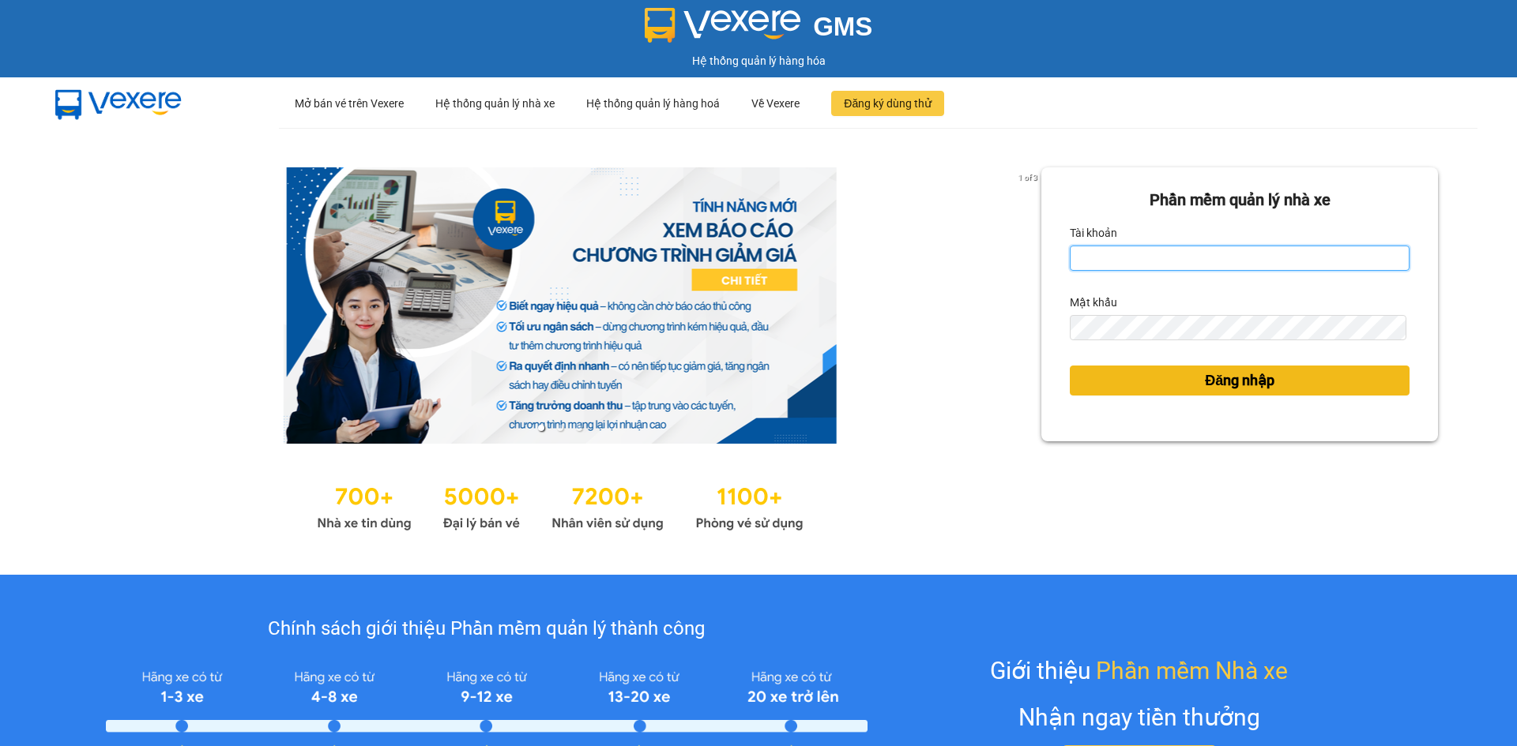
type input "loid.petrobp"
click at [1276, 382] on button "Đăng nhập" at bounding box center [1240, 381] width 340 height 30
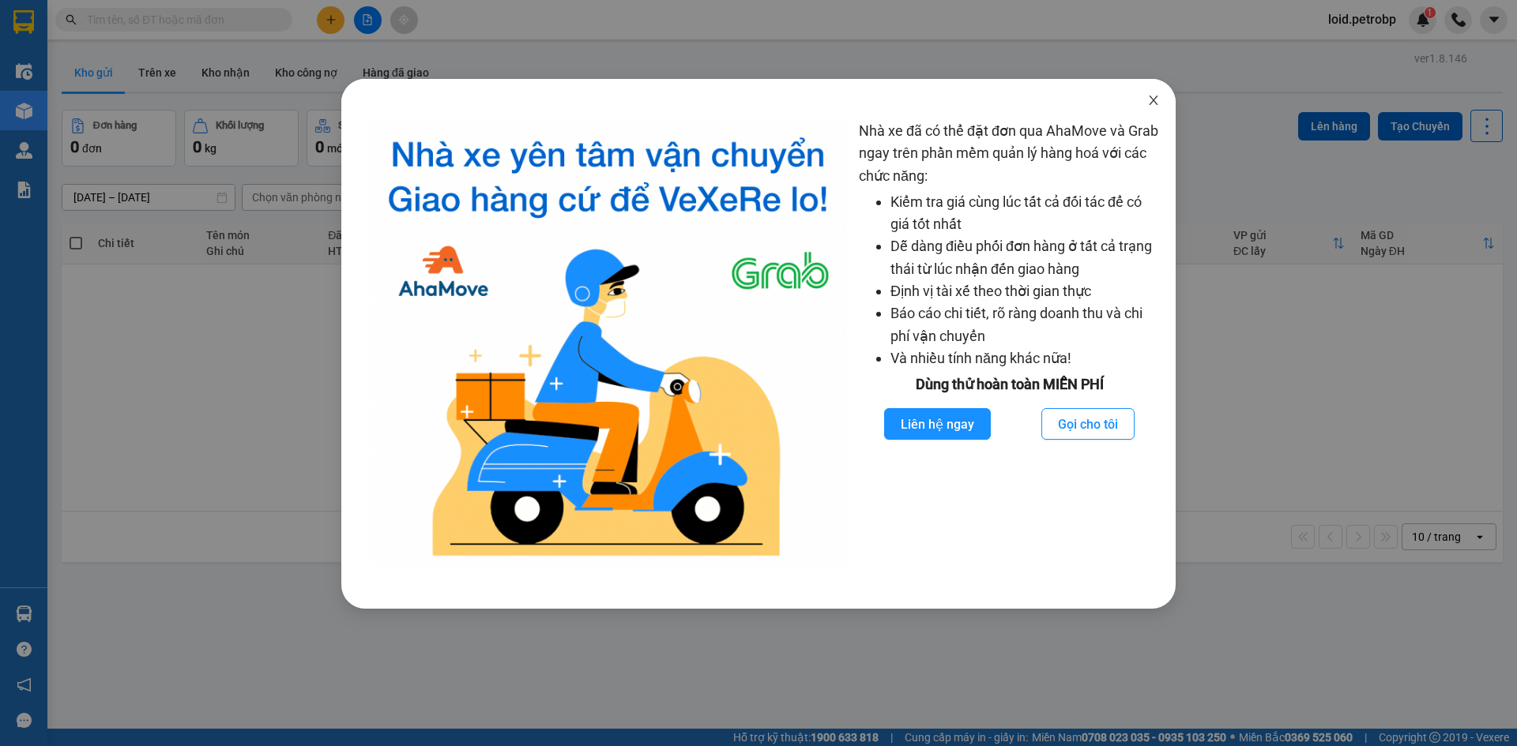
click at [1153, 97] on icon "close" at bounding box center [1153, 100] width 13 height 13
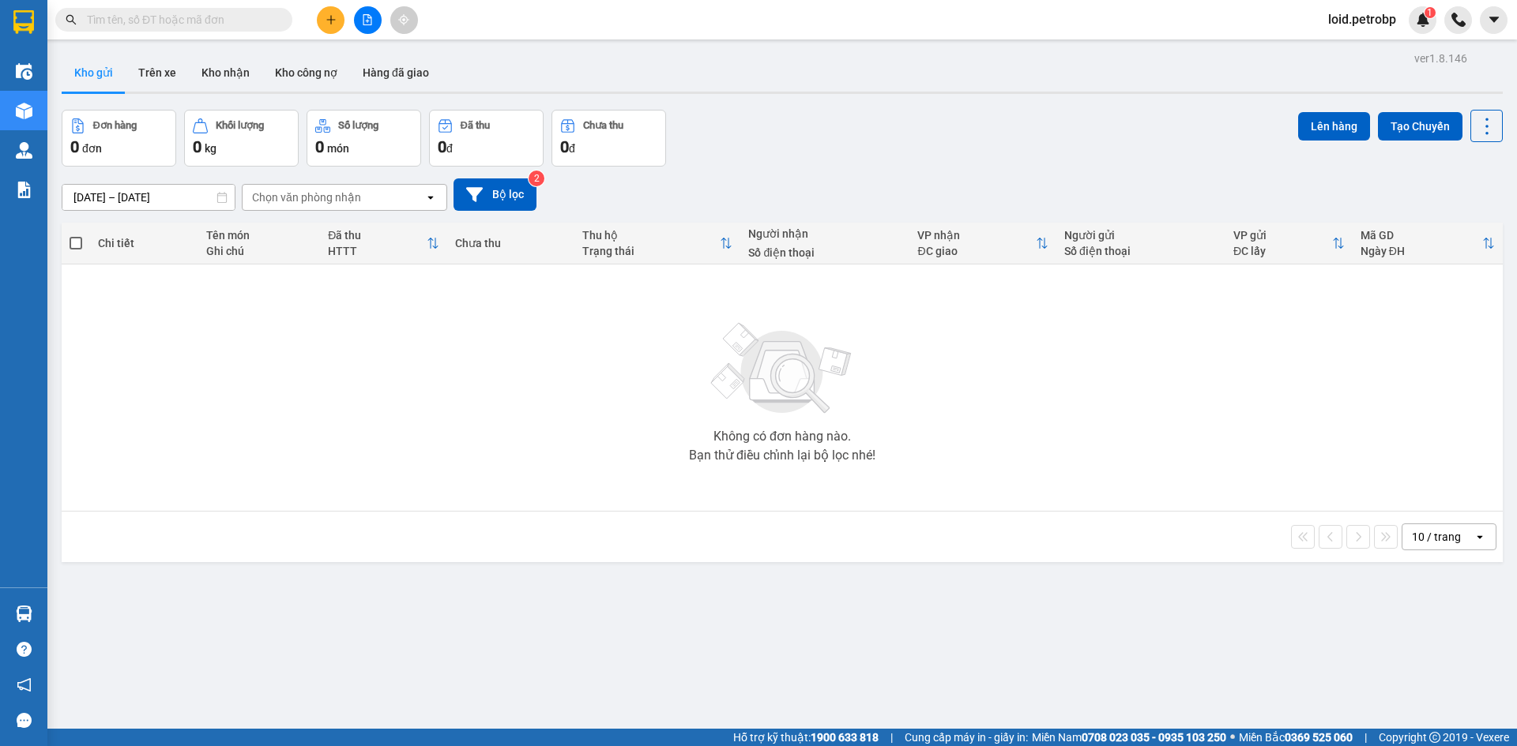
click at [194, 14] on input "text" at bounding box center [180, 19] width 186 height 17
paste input "BT2510110042"
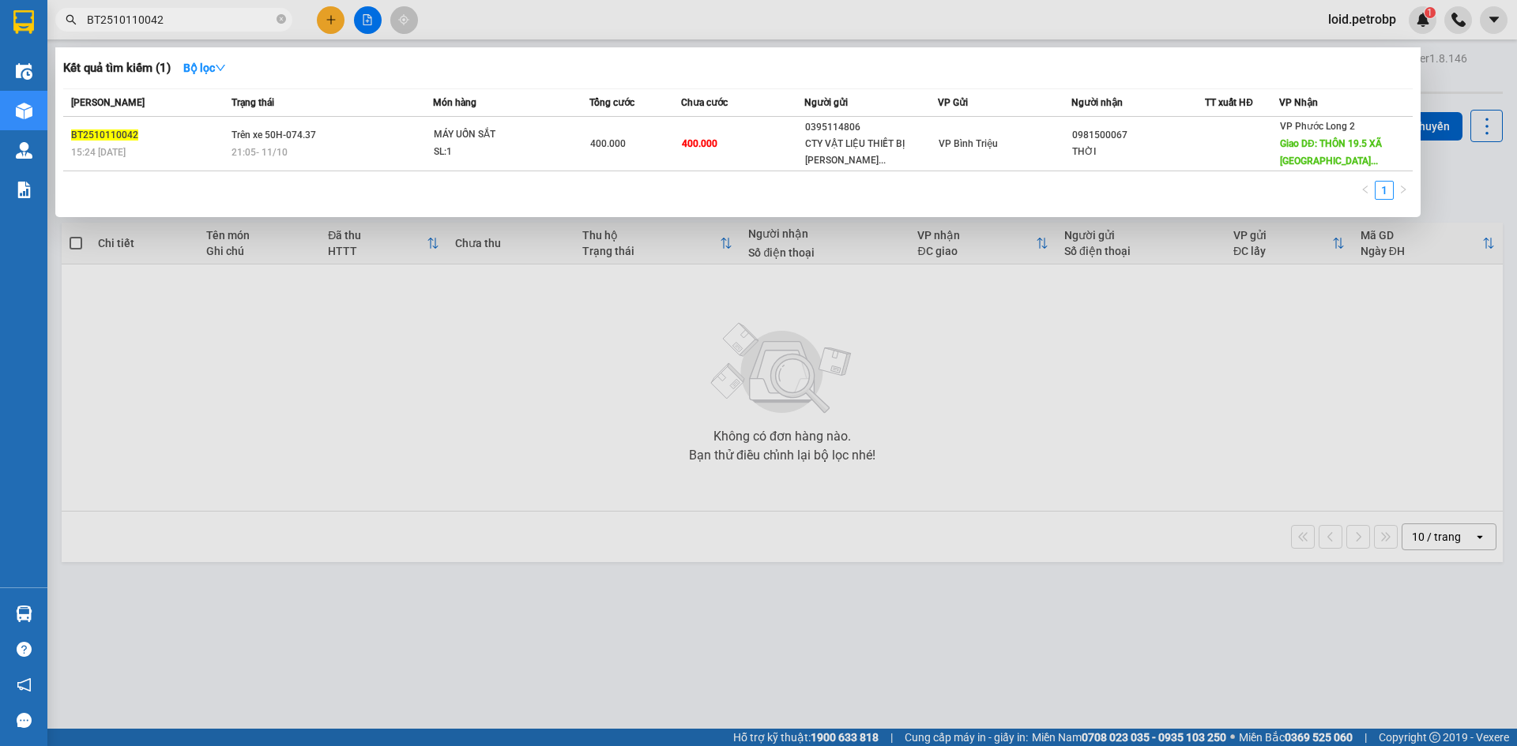
click at [203, 27] on input "BT2510110042" at bounding box center [180, 19] width 186 height 17
click at [204, 22] on input "BT2510110042" at bounding box center [180, 19] width 186 height 17
paste input "78ADV251011013"
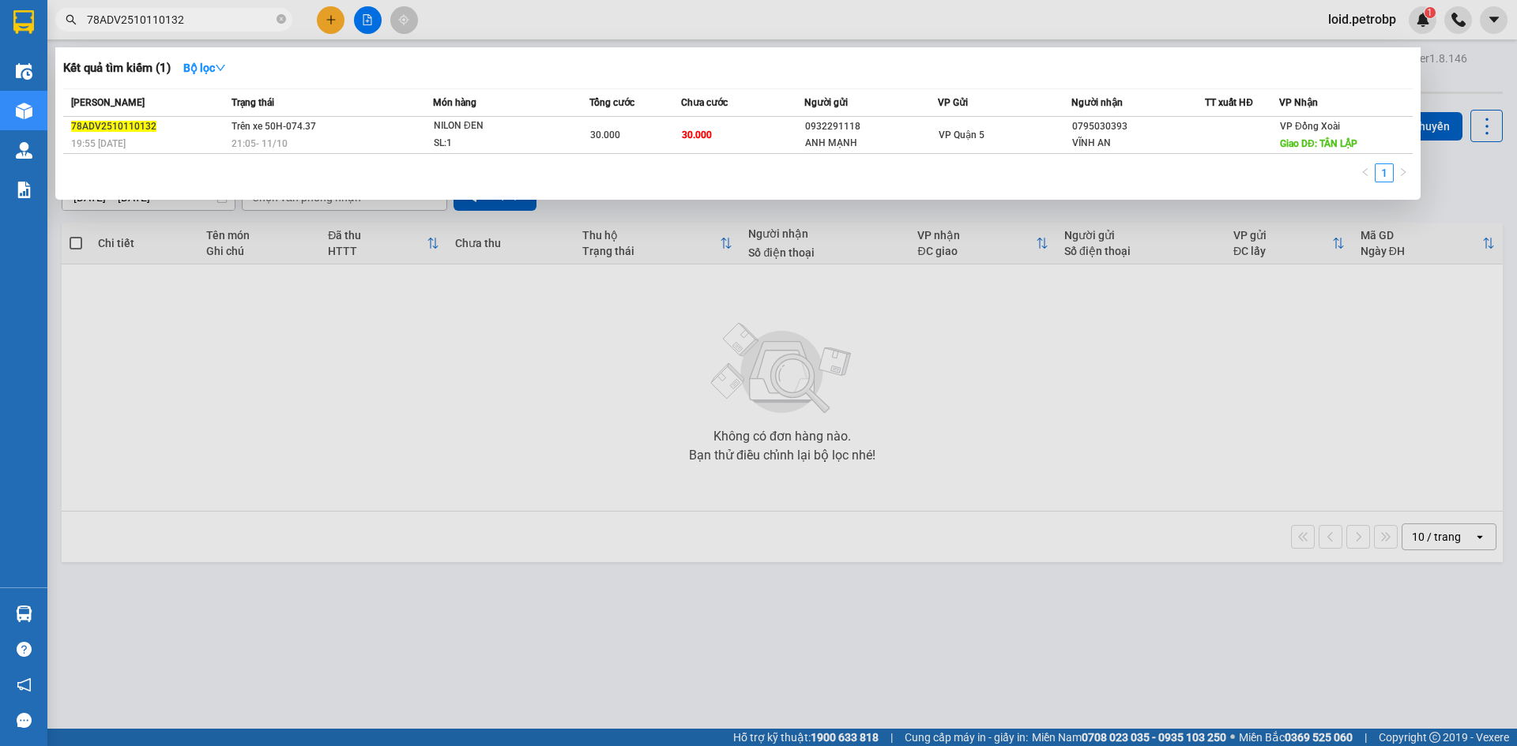
click at [216, 22] on input "78ADV2510110132" at bounding box center [180, 19] width 186 height 17
paste input "096"
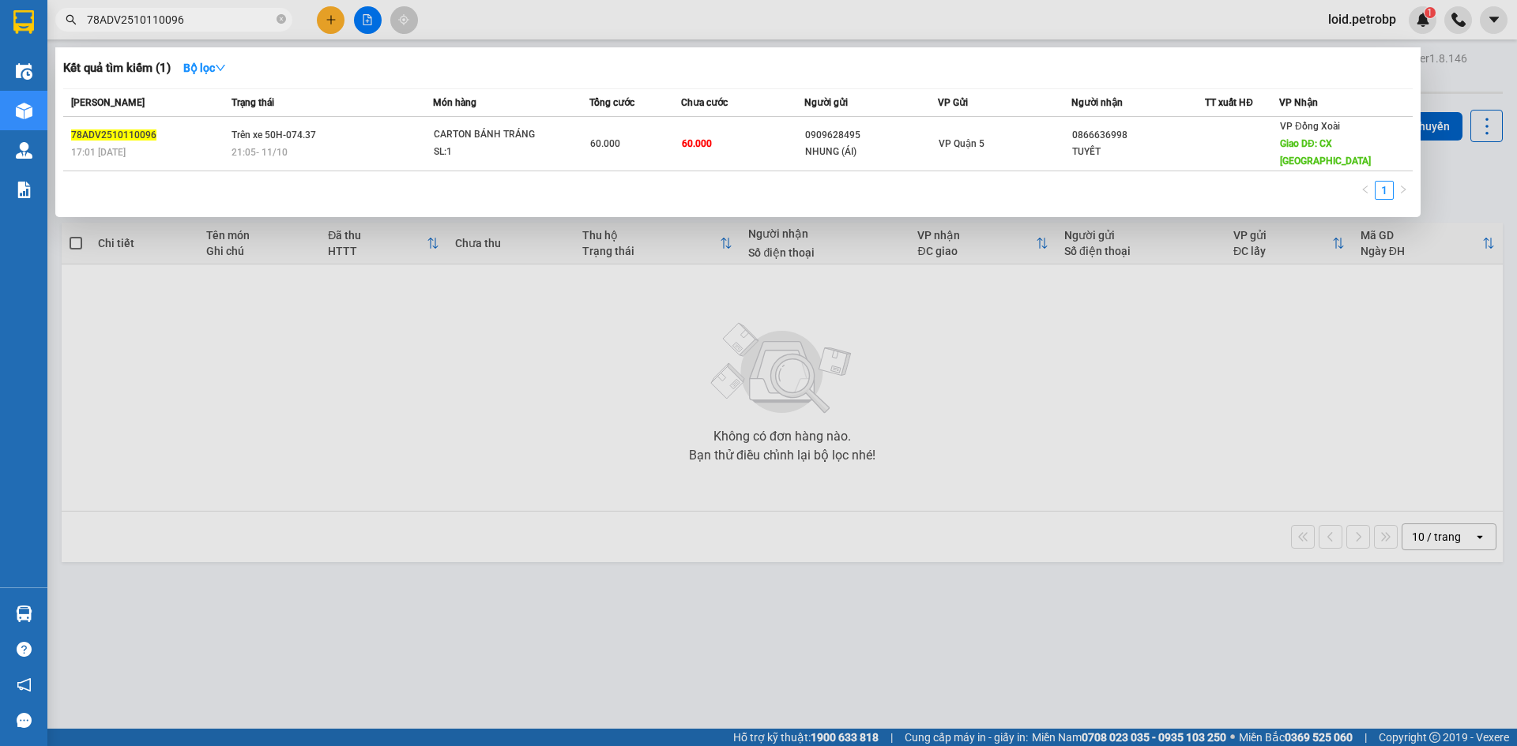
click at [221, 21] on input "78ADV2510110096" at bounding box center [180, 19] width 186 height 17
click at [220, 21] on input "78ADV2510110096" at bounding box center [180, 19] width 186 height 17
paste input "2"
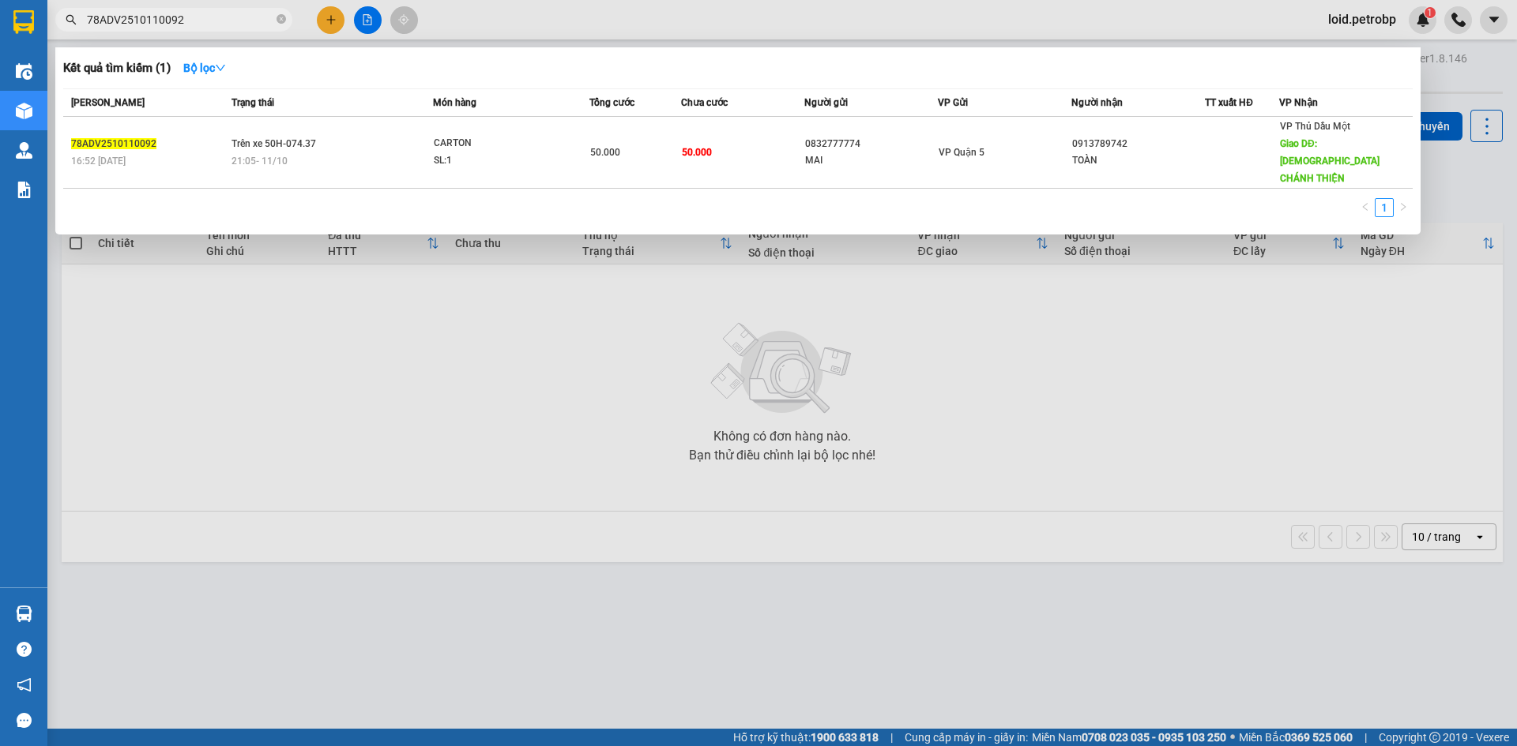
click at [219, 26] on input "78ADV2510110092" at bounding box center [180, 19] width 186 height 17
paste input "107"
click at [201, 16] on input "78ADV2510110107" at bounding box center [180, 19] width 186 height 17
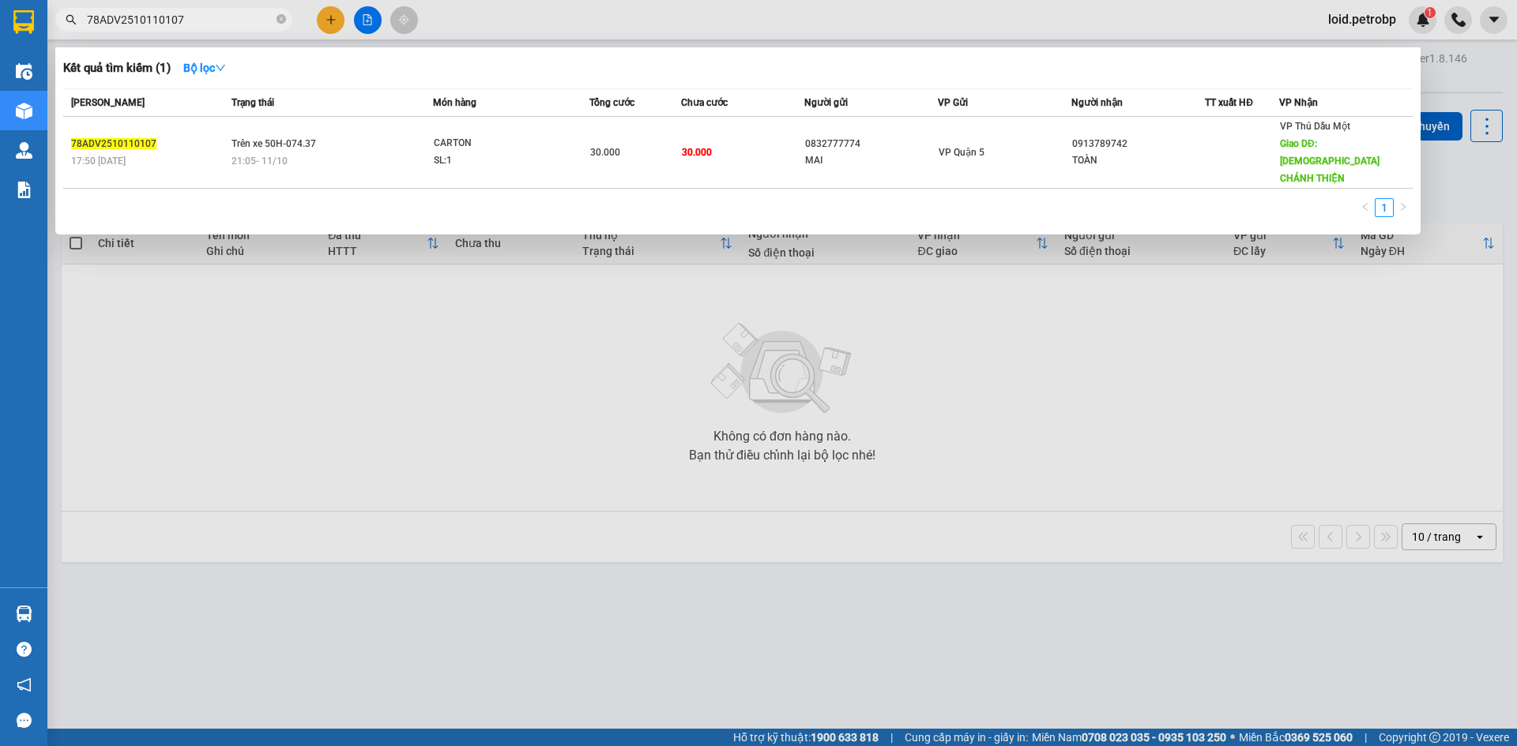
paste input "2"
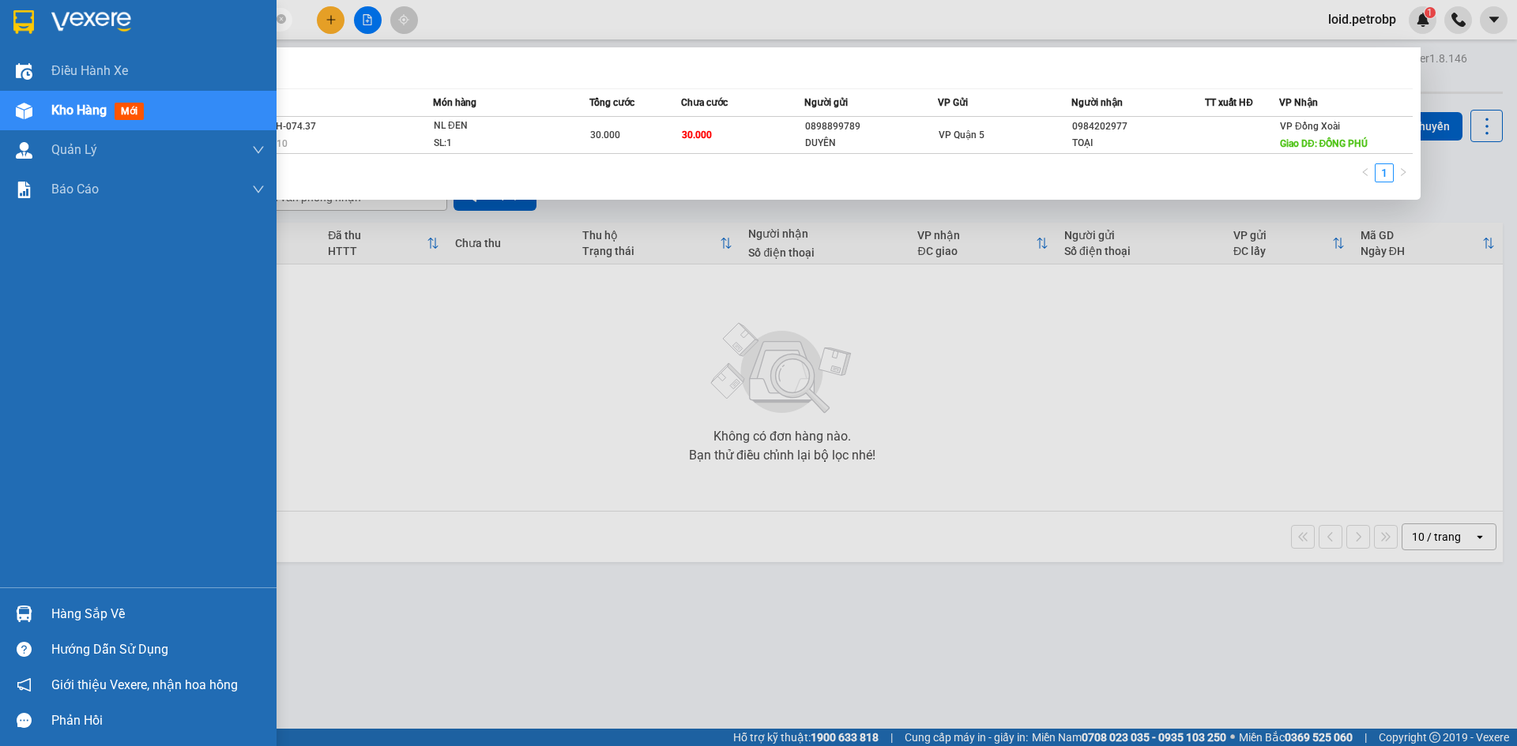
type input "78ADV2510110127"
click at [106, 111] on span "Kho hàng" at bounding box center [78, 110] width 55 height 15
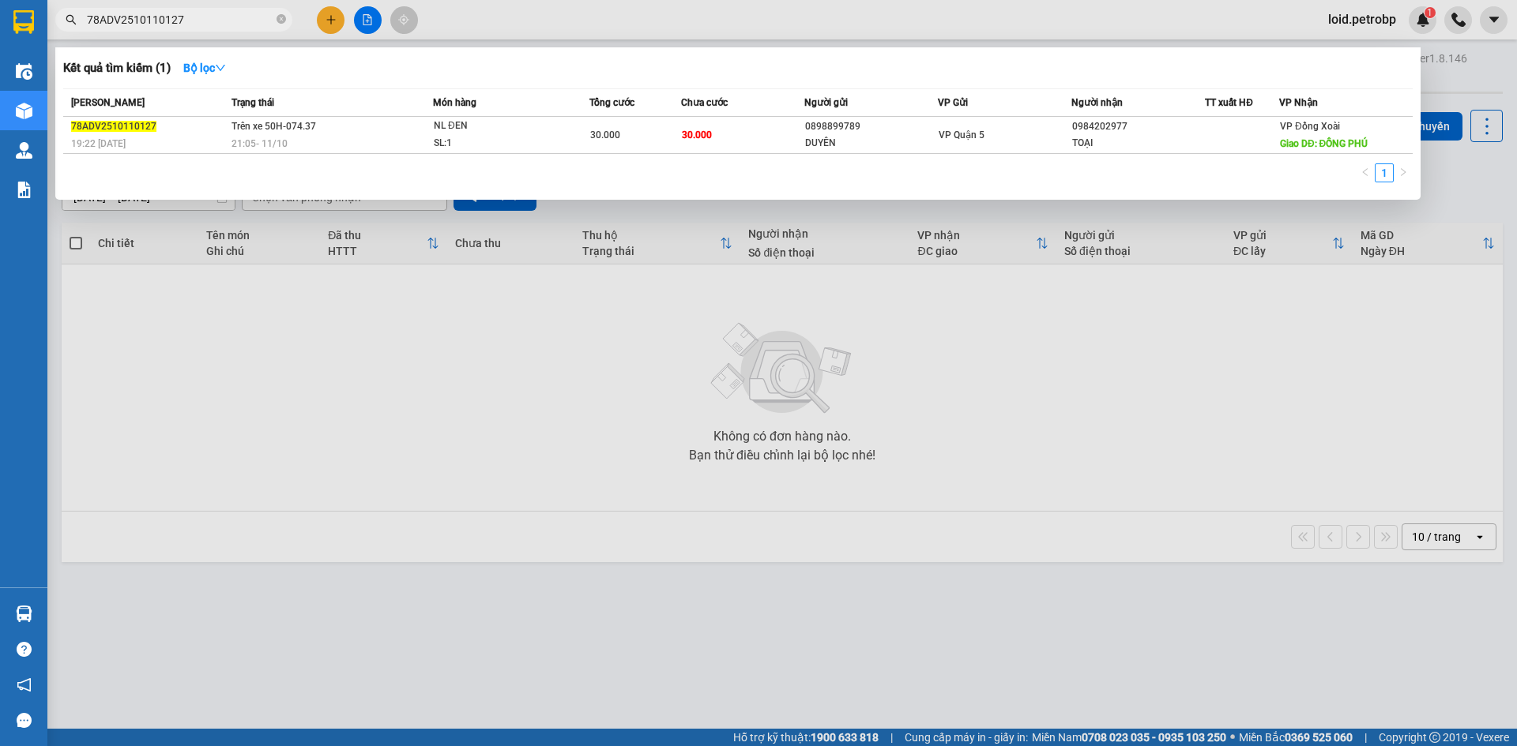
click at [574, 18] on div at bounding box center [758, 373] width 1517 height 746
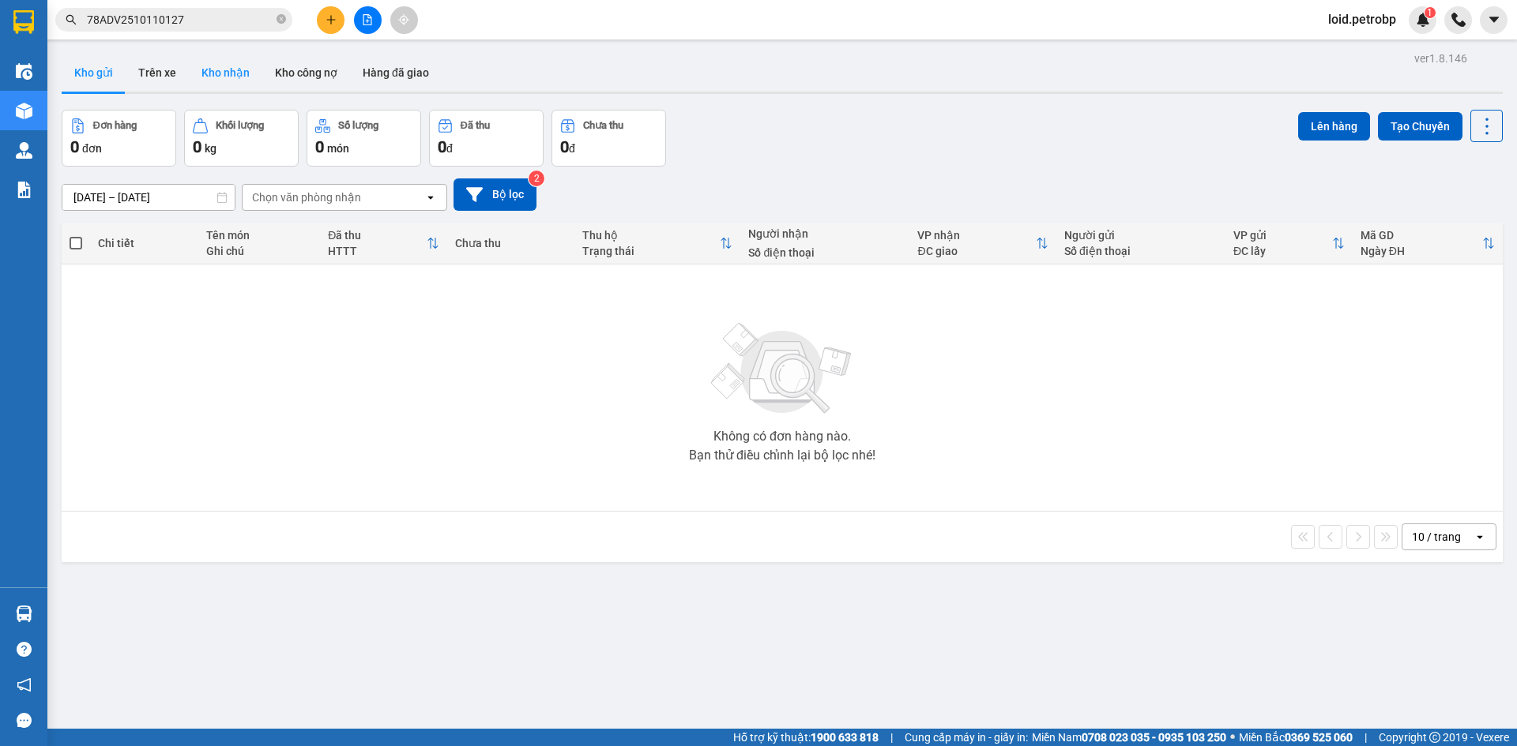
click at [225, 77] on button "Kho nhận" at bounding box center [225, 73] width 73 height 38
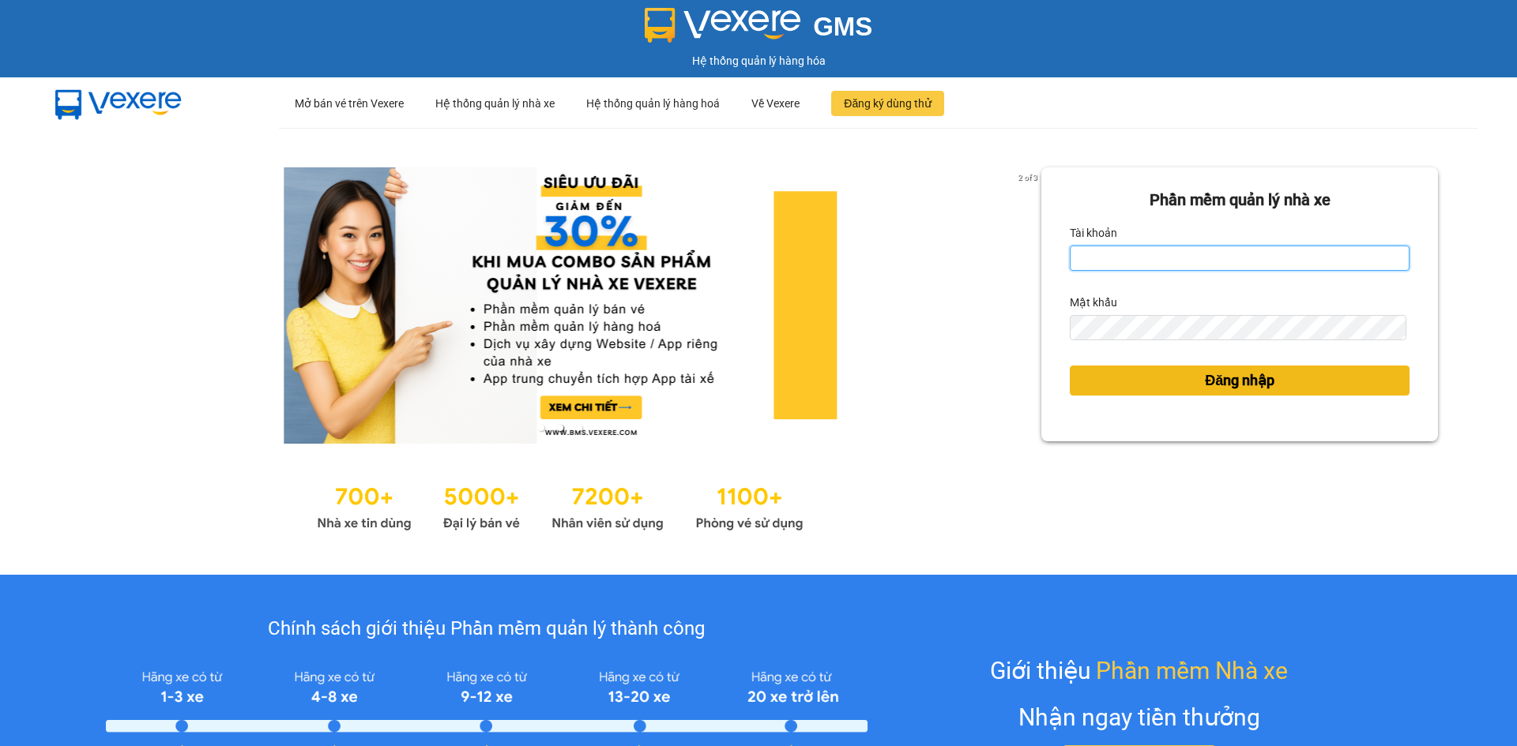
type input "loid.petrobp"
click at [1158, 374] on button "Đăng nhập" at bounding box center [1240, 381] width 340 height 30
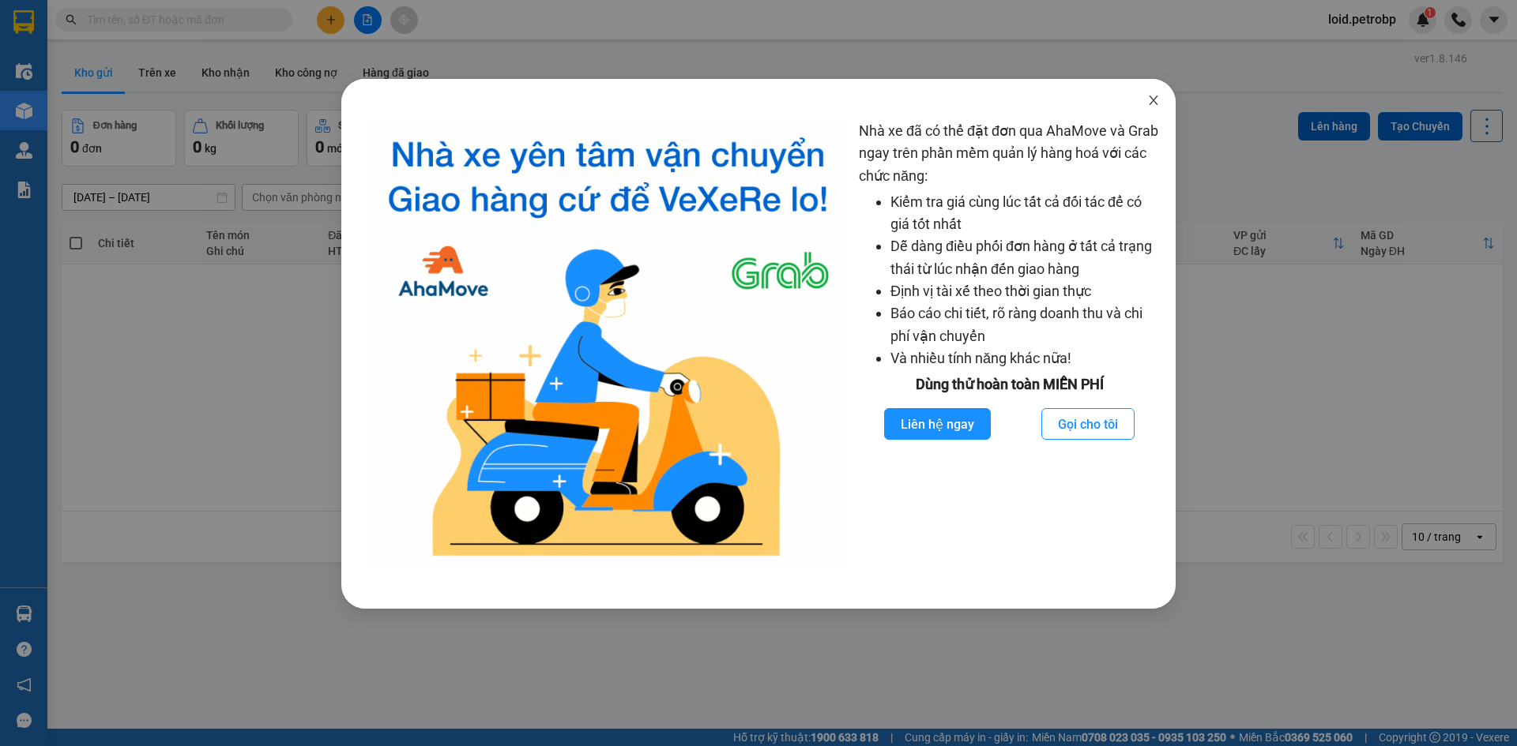
click at [1147, 96] on icon "close" at bounding box center [1153, 100] width 13 height 13
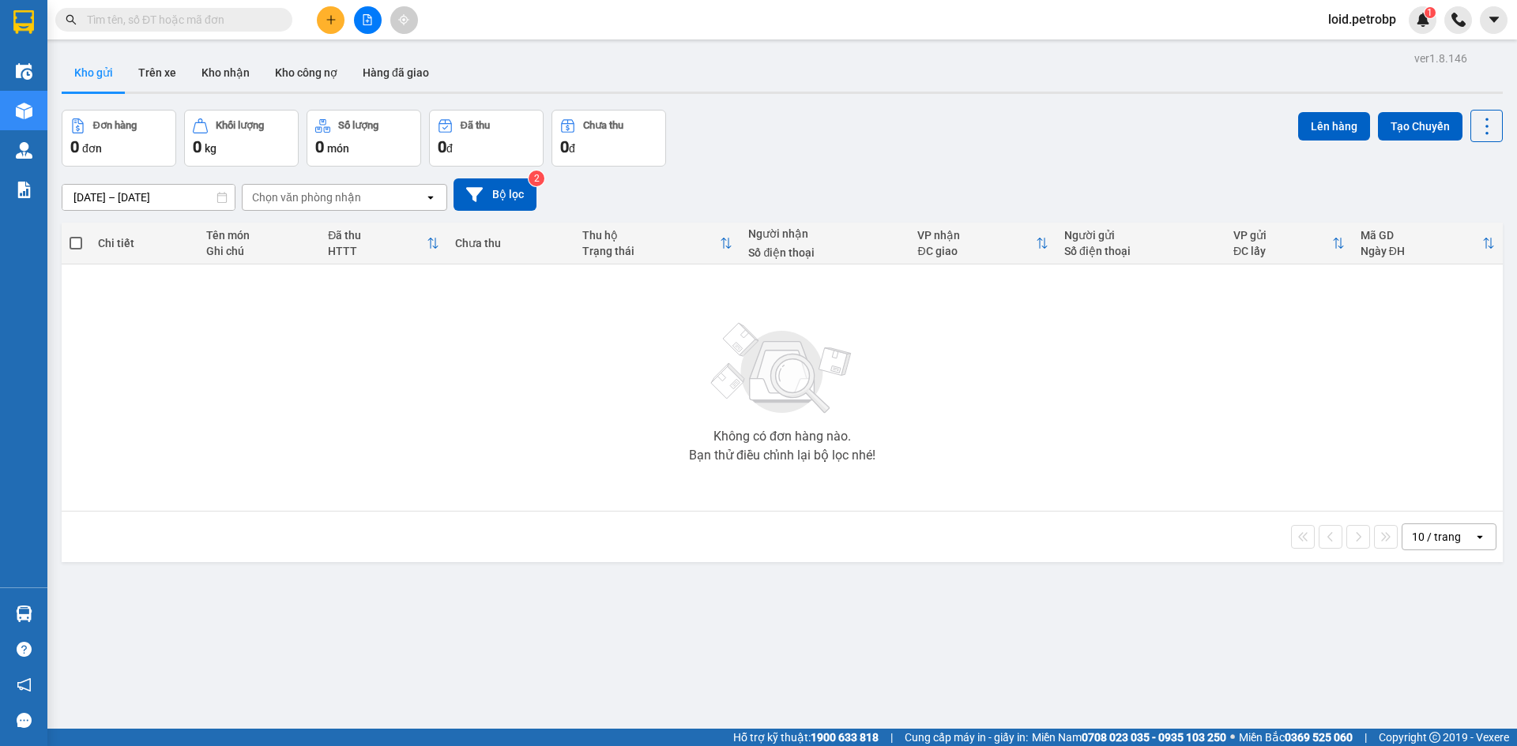
click at [235, 17] on input "text" at bounding box center [180, 19] width 186 height 17
paste input "78ADV2510110132"
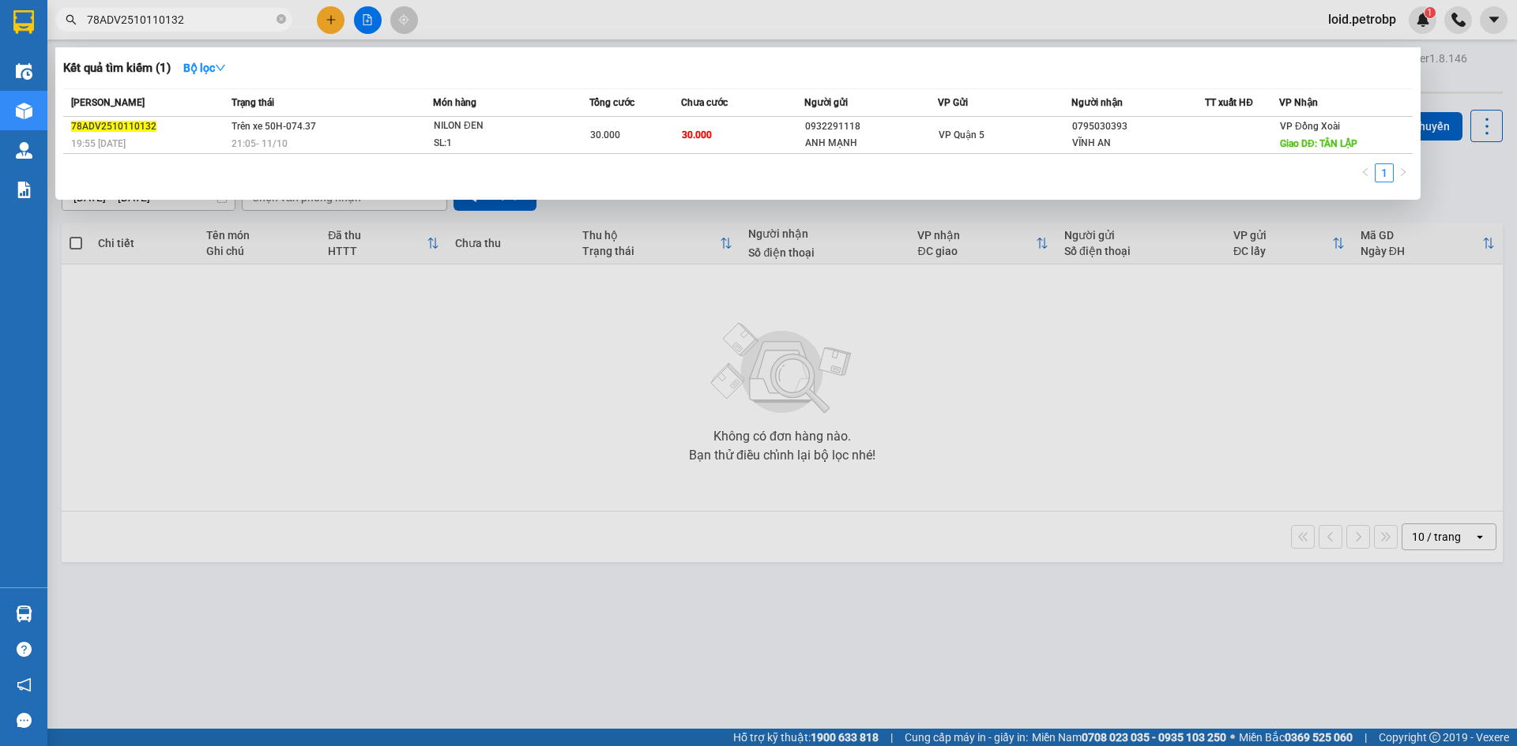
click at [211, 13] on input "78ADV2510110132" at bounding box center [180, 19] width 186 height 17
paste input "096"
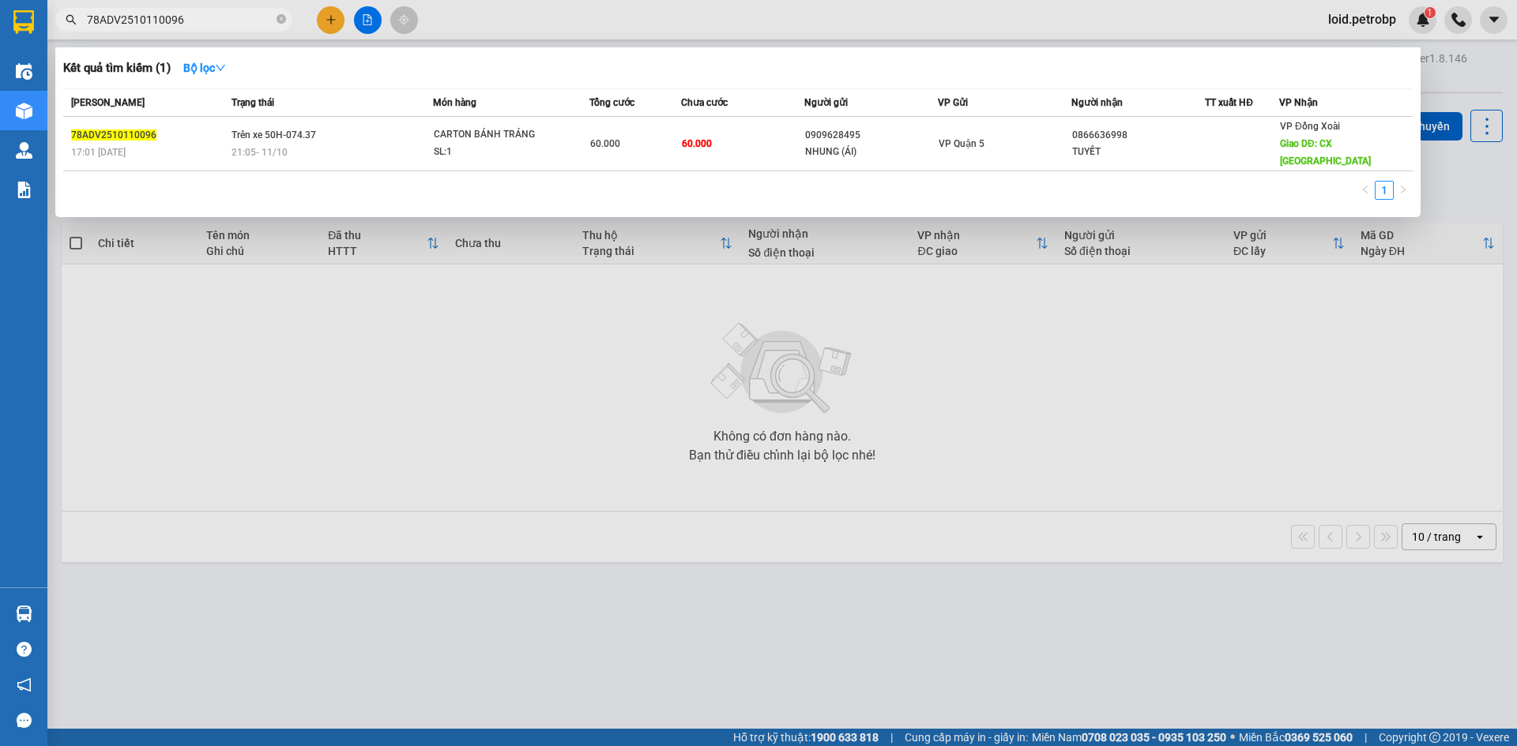
click at [252, 15] on input "78ADV2510110096" at bounding box center [180, 19] width 186 height 17
paste input "2"
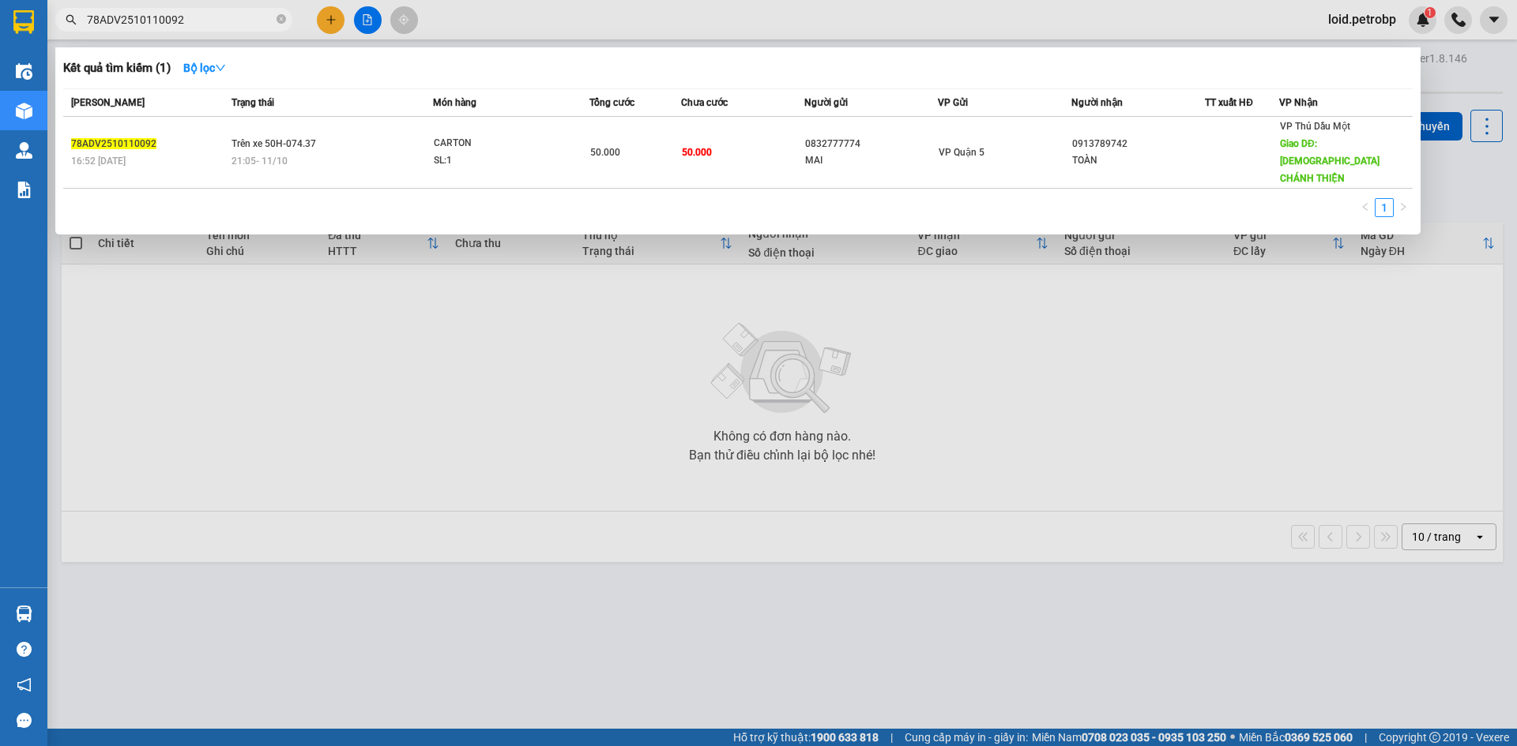
click at [184, 18] on input "78ADV2510110092" at bounding box center [180, 19] width 186 height 17
paste input "107"
click at [211, 28] on span "78ADV2510110107" at bounding box center [173, 20] width 237 height 24
click at [211, 21] on input "78ADV2510110107" at bounding box center [180, 19] width 186 height 17
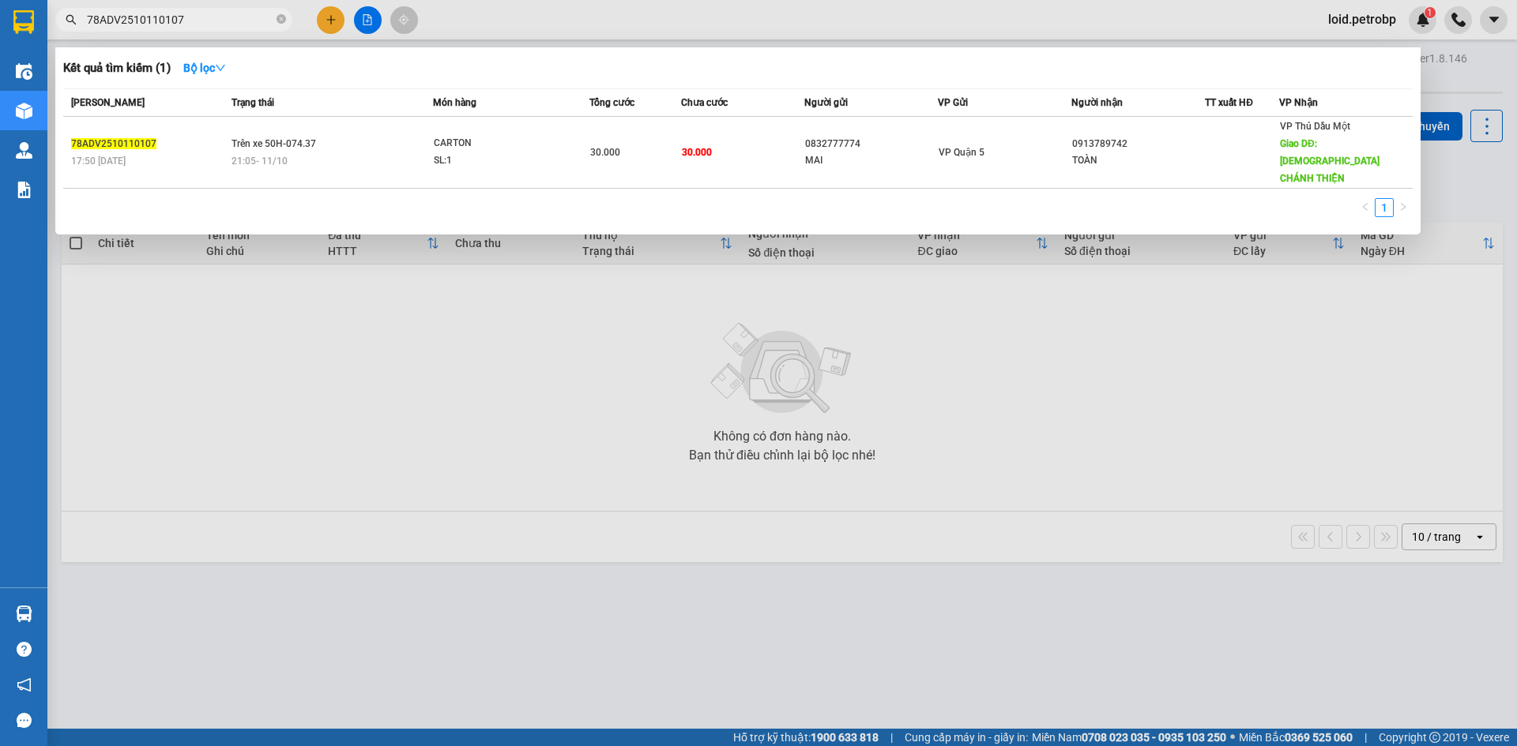
click at [211, 21] on input "78ADV2510110107" at bounding box center [180, 19] width 186 height 17
paste input "2"
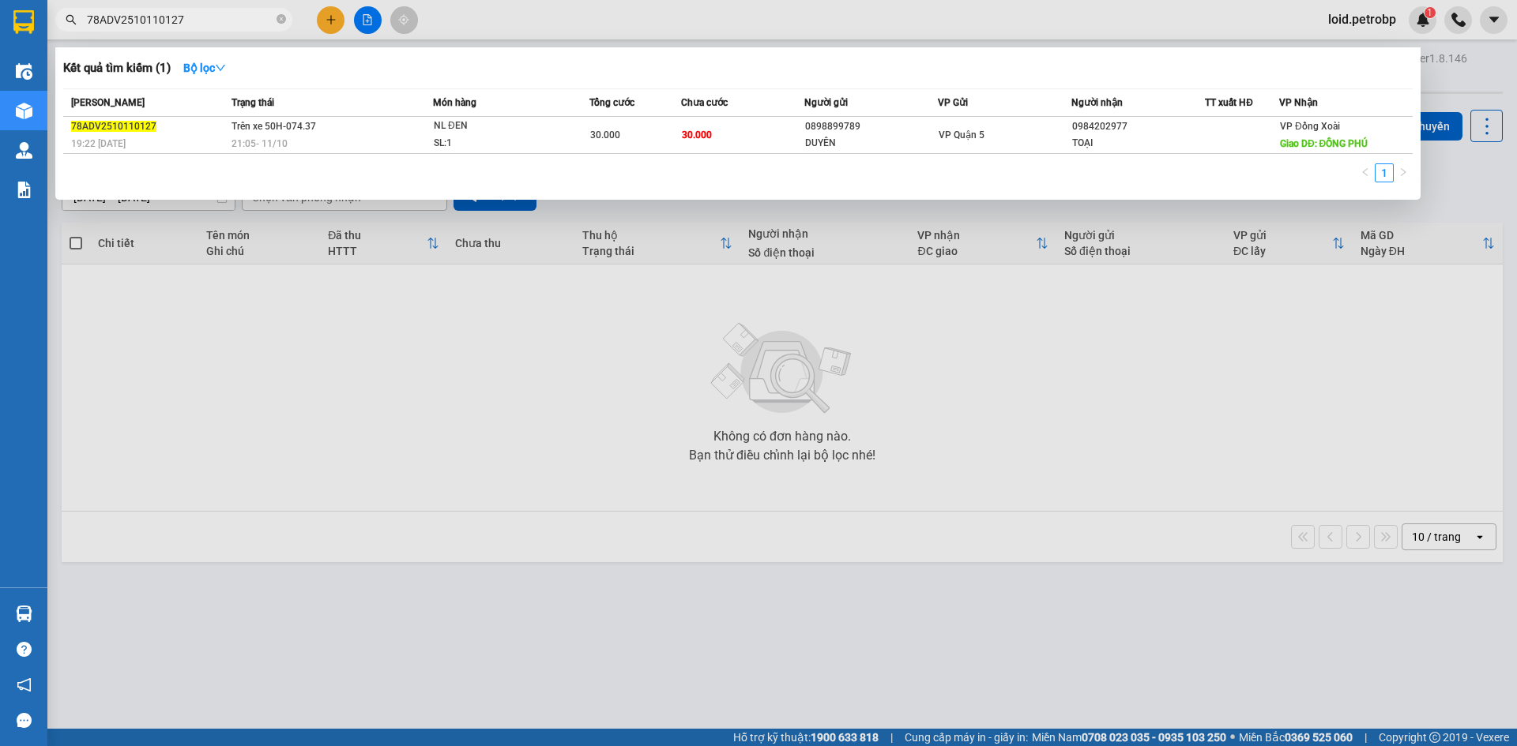
type input "78ADV2510110127"
